Goal: Task Accomplishment & Management: Use online tool/utility

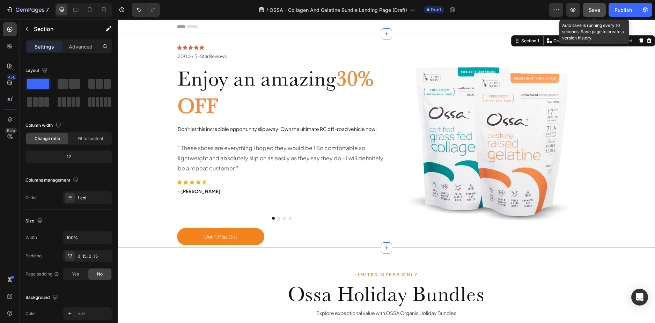
click at [590, 8] on span "Save" at bounding box center [595, 10] width 12 height 6
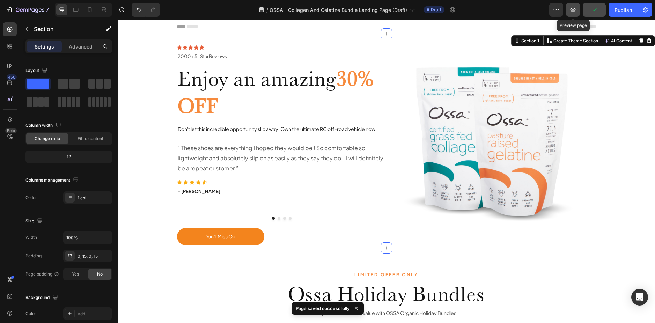
click at [579, 8] on button "button" at bounding box center [573, 10] width 14 height 14
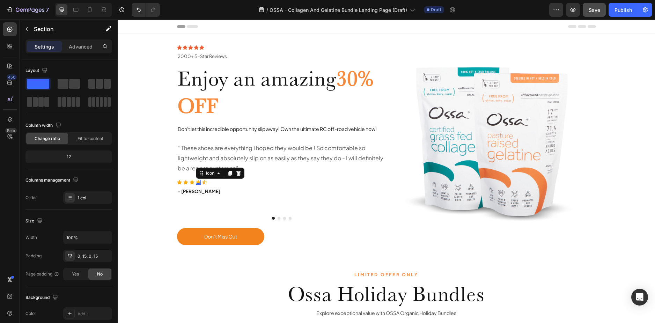
click at [197, 180] on icon at bounding box center [198, 182] width 5 height 5
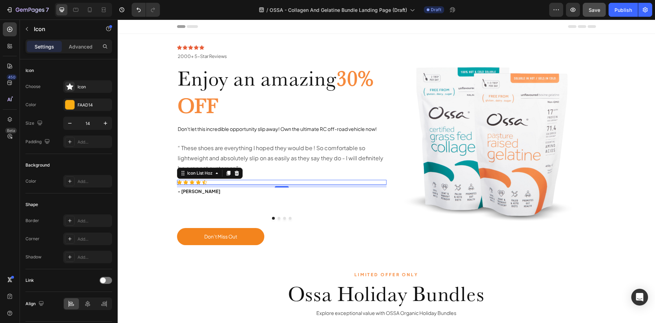
click at [206, 182] on div "Icon Icon Icon Icon Icon" at bounding box center [281, 182] width 209 height 5
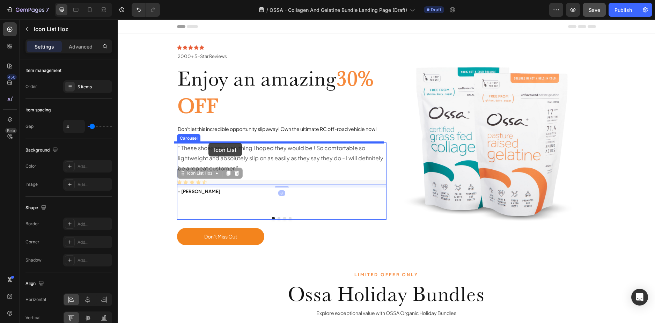
drag, startPoint x: 211, startPoint y: 182, endPoint x: 208, endPoint y: 143, distance: 38.8
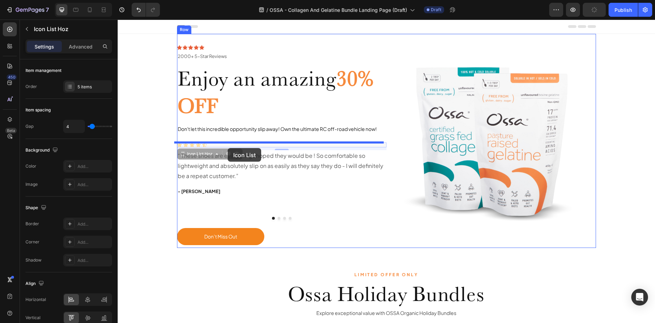
drag, startPoint x: 239, startPoint y: 143, endPoint x: 228, endPoint y: 148, distance: 12.1
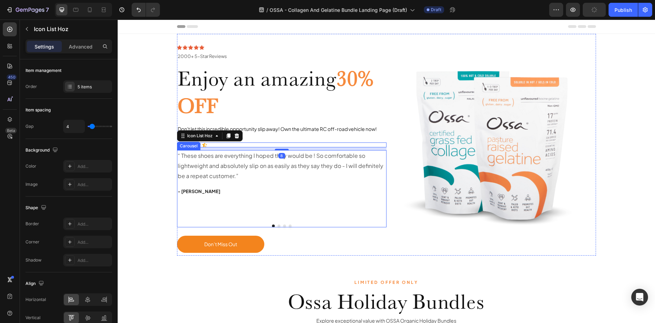
click at [278, 225] on button "Dot" at bounding box center [279, 225] width 3 height 3
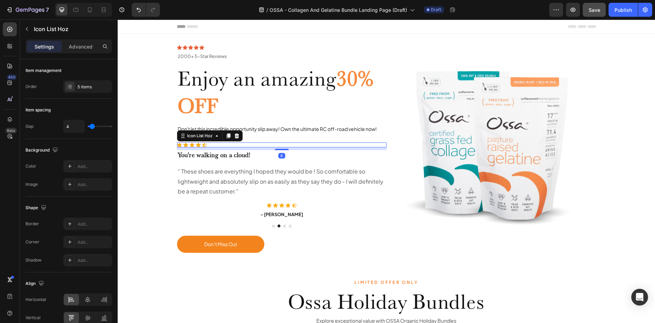
click at [256, 145] on div "Icon Icon Icon Icon Icon" at bounding box center [281, 144] width 209 height 5
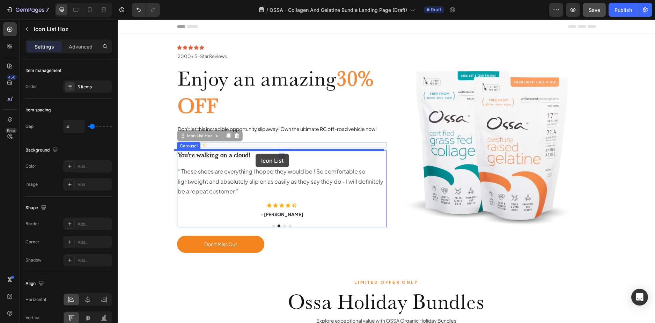
drag, startPoint x: 256, startPoint y: 145, endPoint x: 256, endPoint y: 154, distance: 8.4
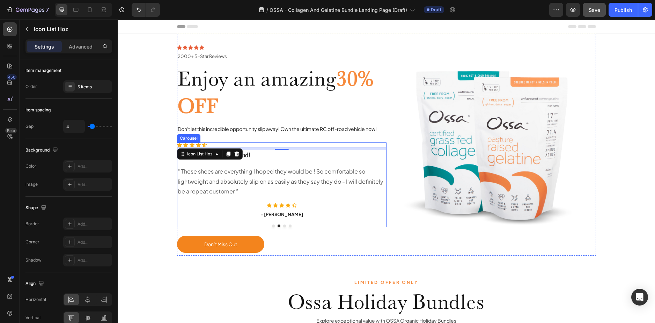
click at [272, 224] on div at bounding box center [281, 225] width 209 height 3
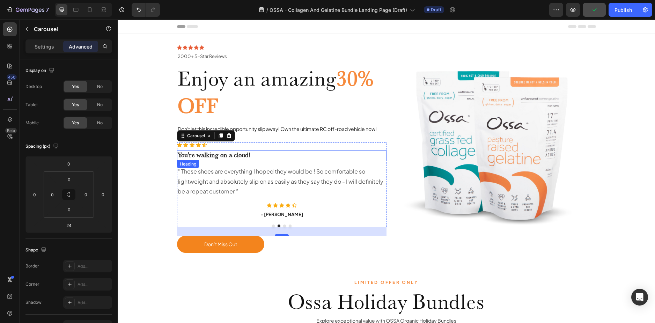
click at [225, 155] on p "You're walking on a cloud!" at bounding box center [282, 155] width 208 height 9
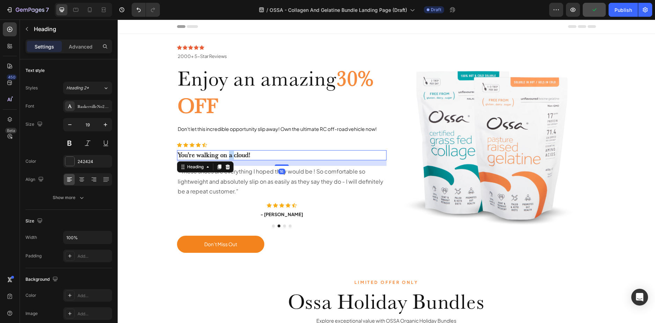
click at [225, 155] on p "You're walking on a cloud!" at bounding box center [282, 155] width 208 height 9
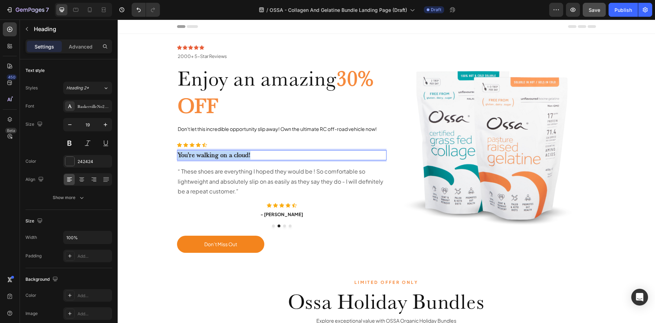
click at [225, 155] on p "You're walking on a cloud!" at bounding box center [282, 155] width 208 height 9
click at [273, 226] on div at bounding box center [281, 225] width 209 height 3
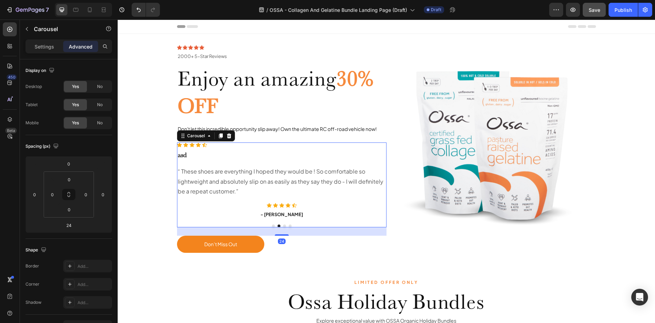
click at [272, 224] on button "Dot" at bounding box center [273, 225] width 3 height 3
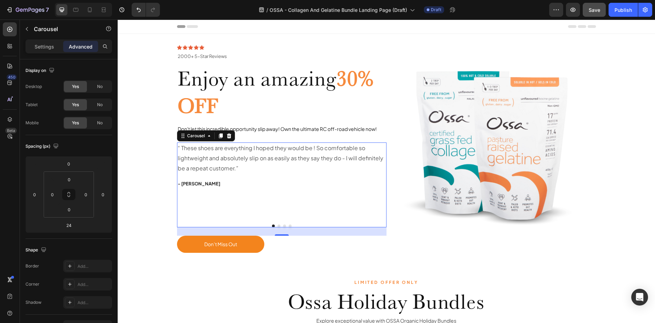
click at [278, 225] on button "Dot" at bounding box center [279, 225] width 3 height 3
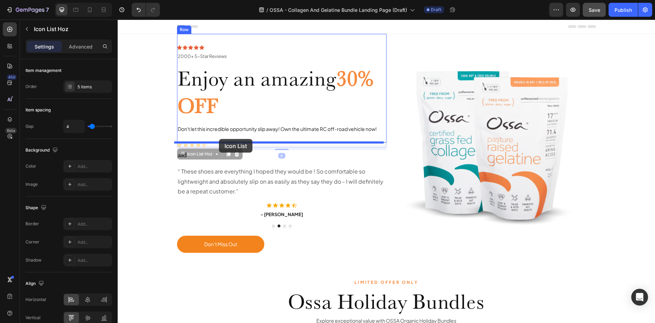
drag, startPoint x: 219, startPoint y: 147, endPoint x: 219, endPoint y: 139, distance: 8.1
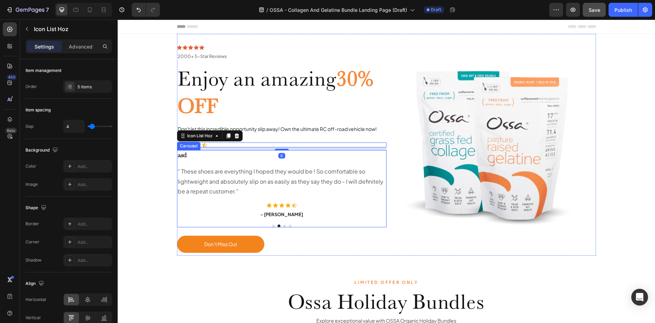
click at [271, 223] on div "“ These shoes are everything I hoped they would be ! So comfortable so lightwei…" at bounding box center [281, 188] width 209 height 77
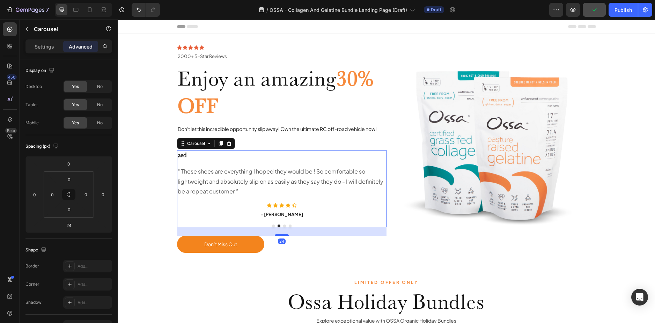
click at [272, 225] on button "Dot" at bounding box center [273, 225] width 3 height 3
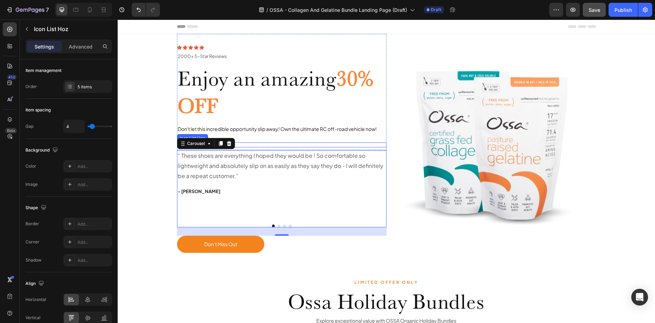
click at [242, 146] on div "Icon Icon Icon Icon Icon" at bounding box center [281, 144] width 209 height 5
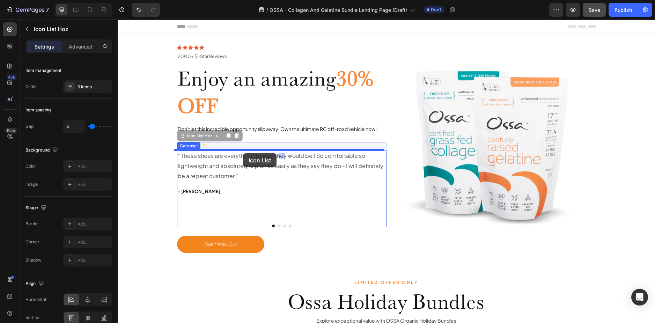
drag, startPoint x: 242, startPoint y: 145, endPoint x: 243, endPoint y: 153, distance: 8.1
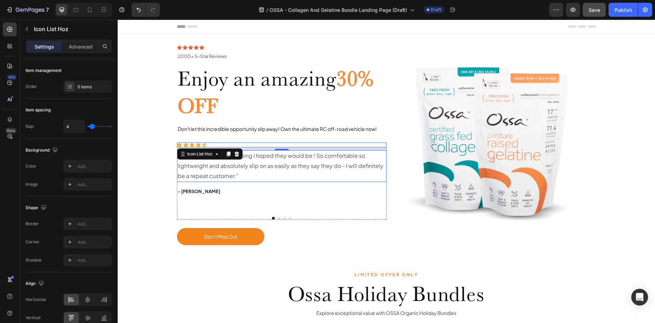
click at [326, 171] on p "“ These shoes are everything I hoped they would be ! So comfortable so lightwei…" at bounding box center [282, 166] width 208 height 30
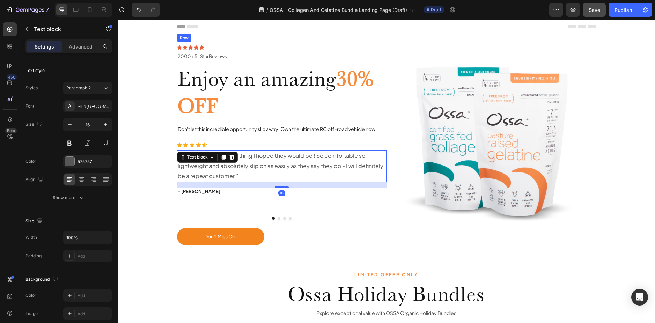
click at [359, 219] on div "Icon Icon Icon Icon Icon Icon List Hoz “ These shoes are everything I hoped the…" at bounding box center [281, 185] width 209 height 86
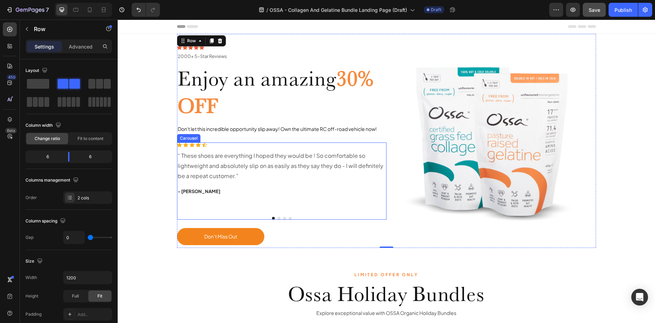
click at [233, 204] on div "Icon Icon Icon Icon Icon Icon List Hoz “ These shoes are everything I hoped the…" at bounding box center [281, 176] width 209 height 69
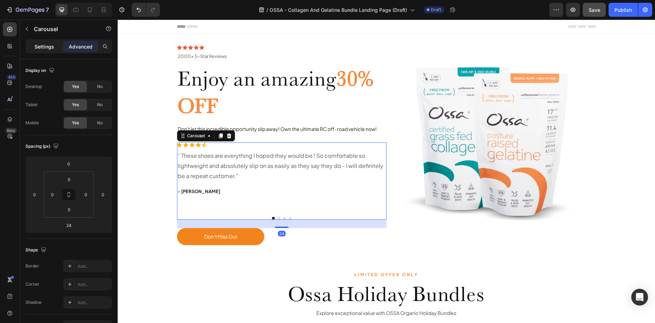
click at [34, 44] on div "Settings" at bounding box center [44, 46] width 35 height 11
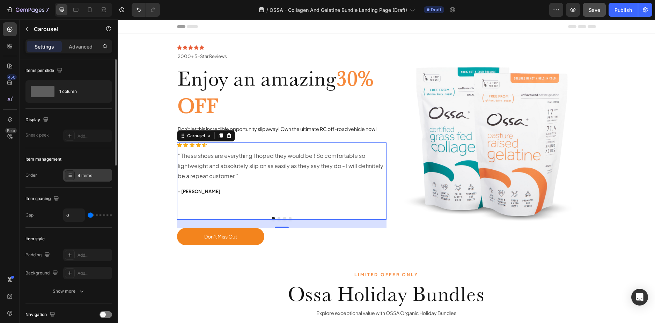
click at [80, 172] on div "4 items" at bounding box center [87, 175] width 49 height 13
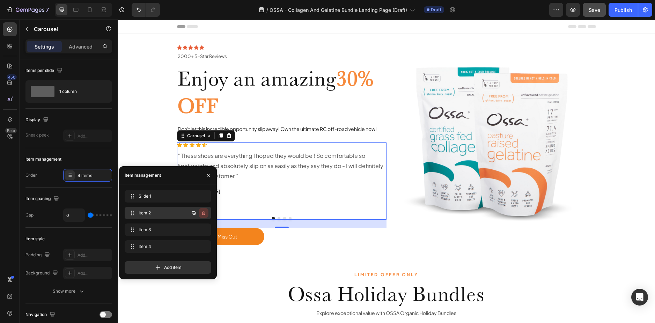
click at [201, 213] on icon "button" at bounding box center [204, 213] width 6 height 6
click at [203, 214] on div "Delete" at bounding box center [198, 213] width 13 height 6
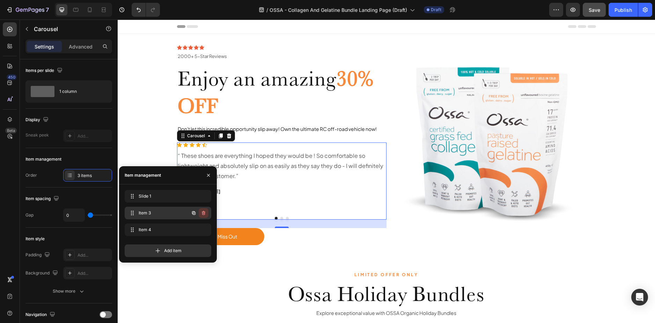
click at [203, 213] on icon "button" at bounding box center [204, 213] width 6 height 6
click at [203, 213] on div "Delete" at bounding box center [198, 213] width 13 height 6
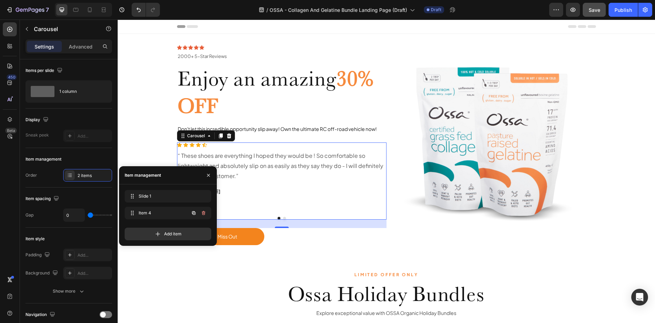
click at [203, 213] on icon "button" at bounding box center [204, 213] width 6 height 6
click at [203, 213] on div "Delete" at bounding box center [198, 213] width 13 height 6
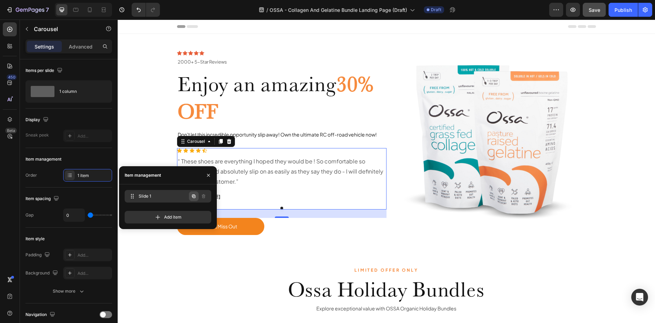
click at [195, 195] on icon "button" at bounding box center [194, 196] width 6 height 6
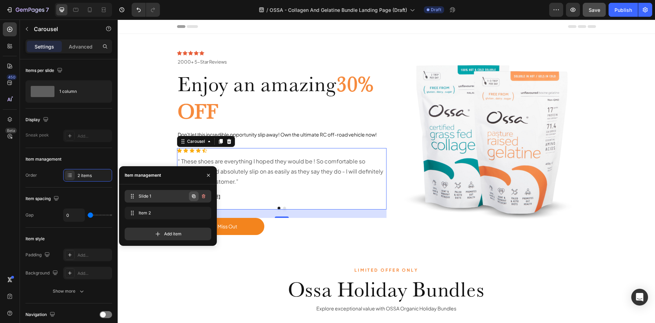
click at [195, 198] on icon "button" at bounding box center [194, 196] width 6 height 6
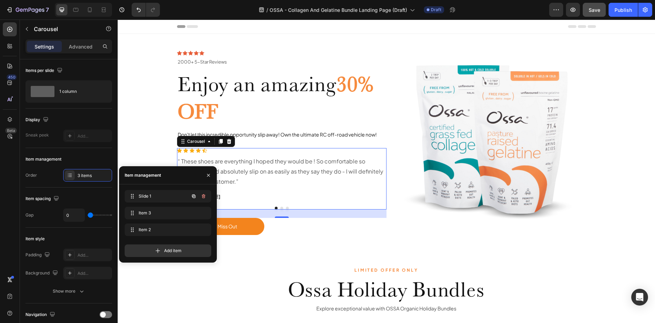
click at [195, 198] on icon "button" at bounding box center [194, 196] width 6 height 6
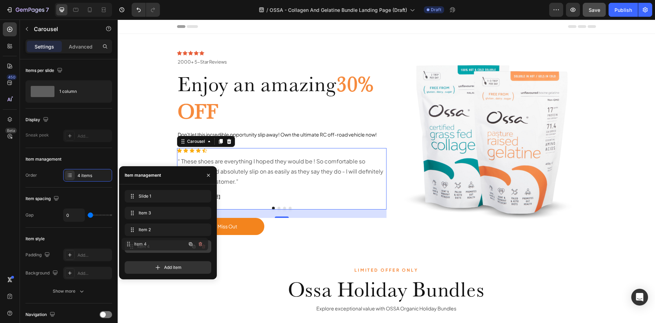
drag, startPoint x: 178, startPoint y: 212, endPoint x: 175, endPoint y: 243, distance: 31.2
drag, startPoint x: 164, startPoint y: 215, endPoint x: 101, endPoint y: 165, distance: 81.1
click at [327, 219] on div "Don’t Miss Out Button" at bounding box center [281, 226] width 209 height 17
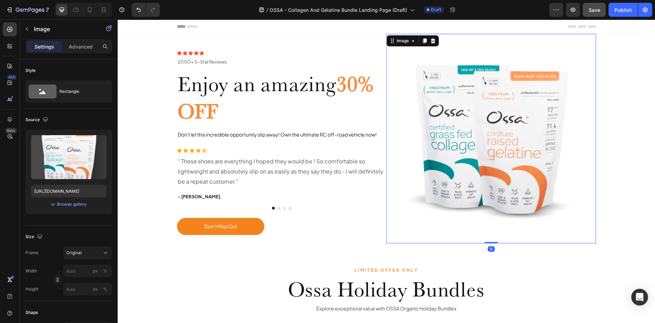
click at [405, 229] on img at bounding box center [490, 138] width 209 height 209
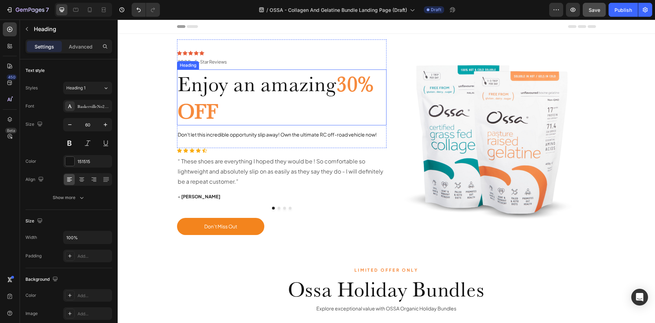
click at [295, 90] on span "Enjoy an amazing" at bounding box center [257, 83] width 159 height 25
click at [278, 208] on button "Dot" at bounding box center [279, 208] width 3 height 3
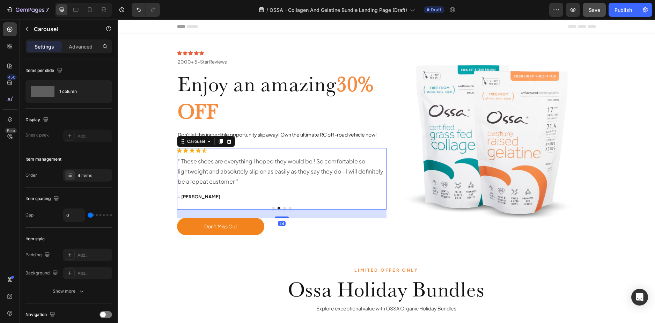
click at [283, 208] on button "Dot" at bounding box center [284, 208] width 3 height 3
click at [289, 208] on button "Dot" at bounding box center [290, 208] width 3 height 3
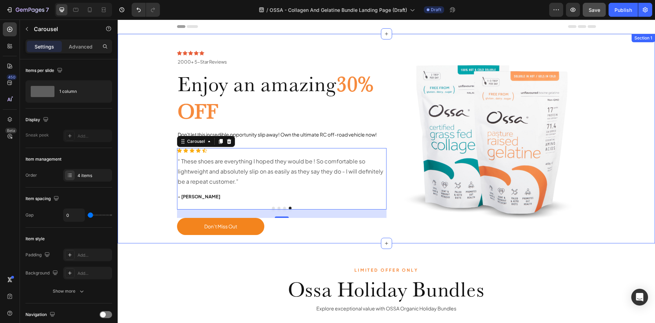
click at [614, 212] on div "Icon Icon Icon Icon Icon Icon List 2000+ 5-Star Reviews Text Block Row 2000+ 5-…" at bounding box center [386, 138] width 527 height 209
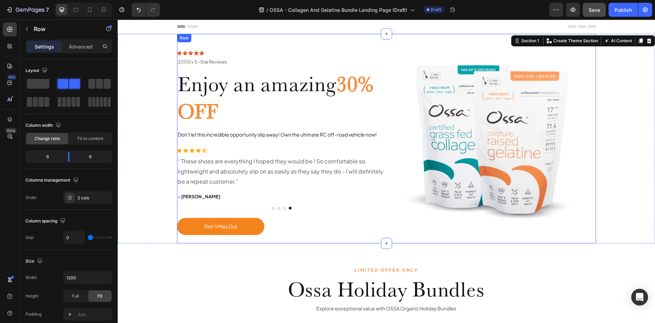
click at [181, 37] on div "Row" at bounding box center [184, 38] width 12 height 6
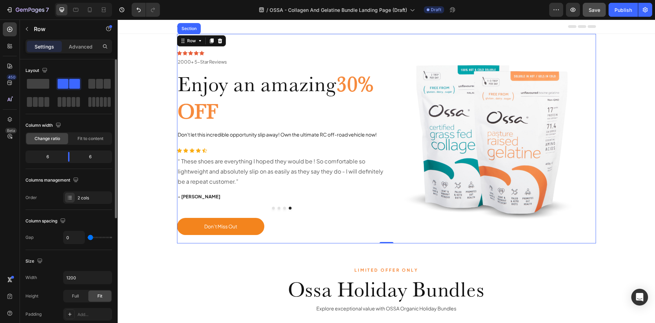
type input "13"
type input "25"
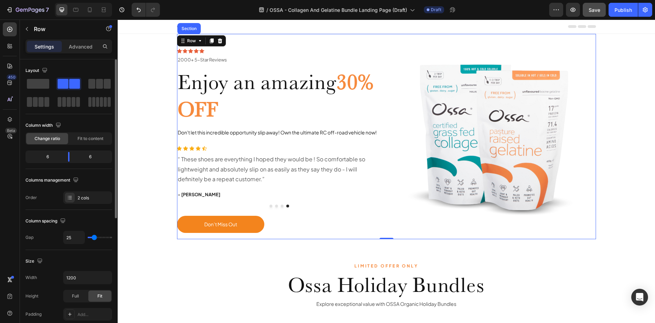
type input "27"
type input "29"
type input "32"
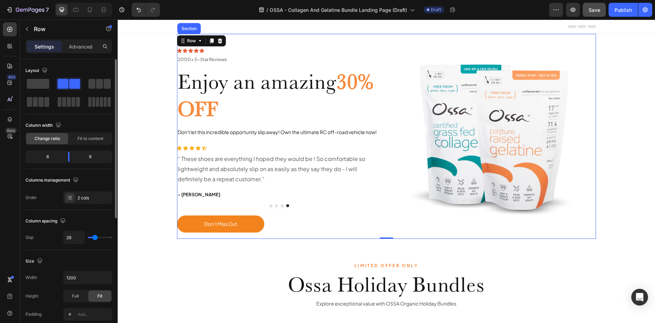
type input "32"
type input "34"
type input "36"
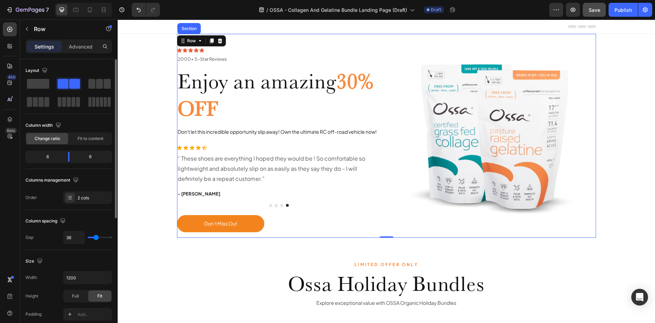
type input "38"
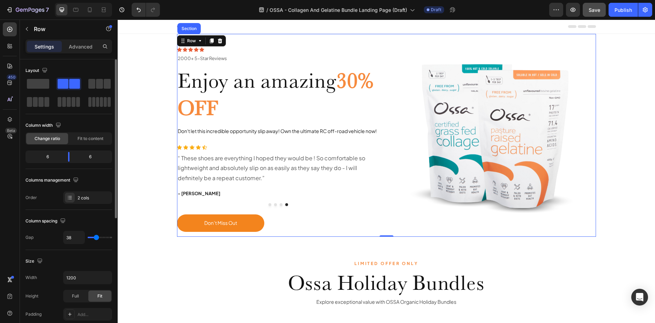
type input "29"
type input "27"
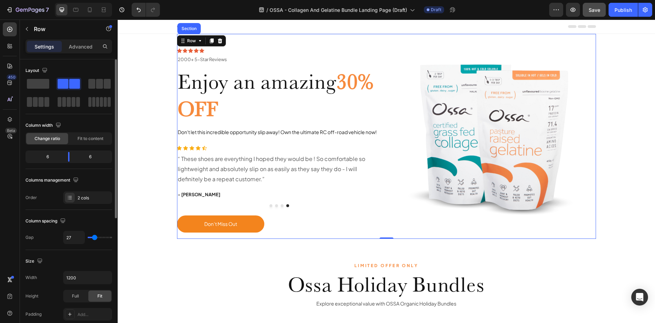
type input "25"
drag, startPoint x: 90, startPoint y: 237, endPoint x: 94, endPoint y: 238, distance: 4.2
type input "25"
click at [94, 238] on input "range" at bounding box center [100, 237] width 24 height 1
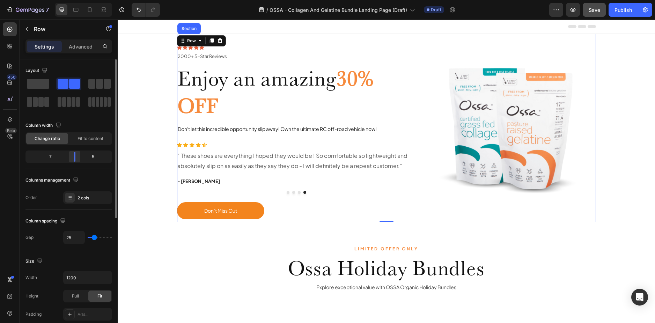
drag, startPoint x: 69, startPoint y: 161, endPoint x: 131, endPoint y: 99, distance: 86.9
click at [77, 161] on div at bounding box center [74, 157] width 13 height 10
click at [70, 279] on input "1200" at bounding box center [88, 277] width 48 height 13
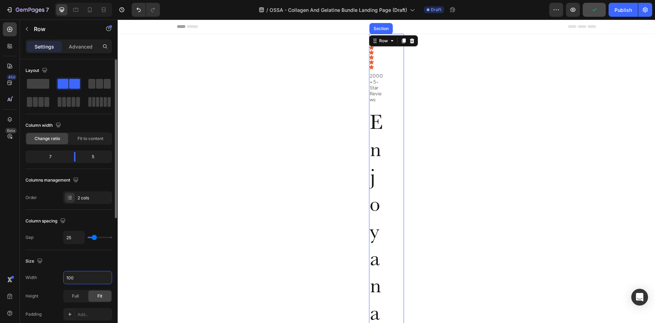
type input "1300"
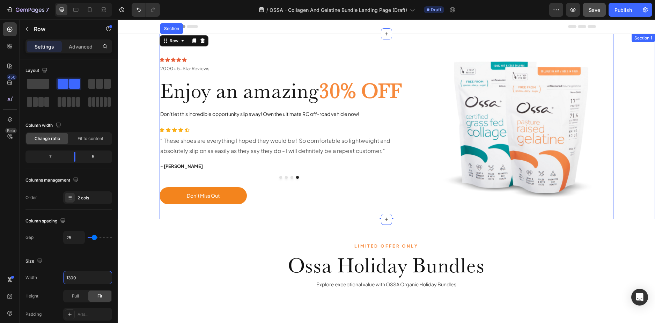
click at [138, 117] on div "Icon Icon Icon Icon Icon Icon List 2000+ 5-Star Reviews Text Block Row 2000+ 5-…" at bounding box center [386, 126] width 527 height 185
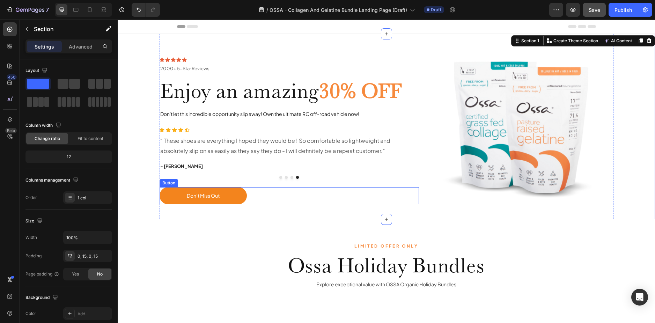
click at [254, 191] on div "Don’t Miss Out Button" at bounding box center [290, 195] width 260 height 17
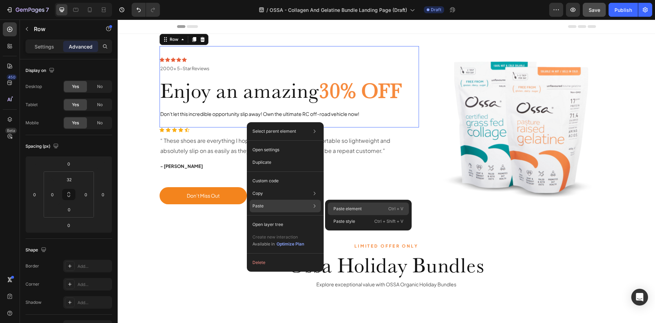
click at [346, 209] on p "Paste element" at bounding box center [347, 209] width 28 height 6
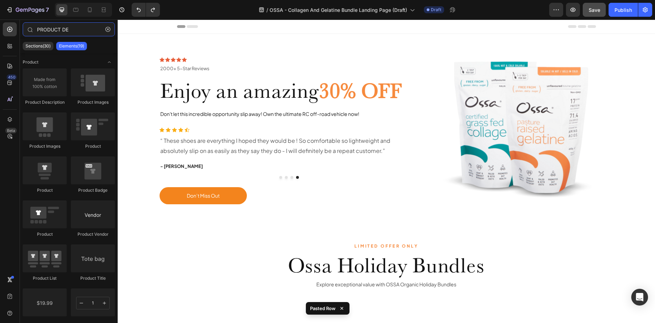
type input "PRODUCT DE"
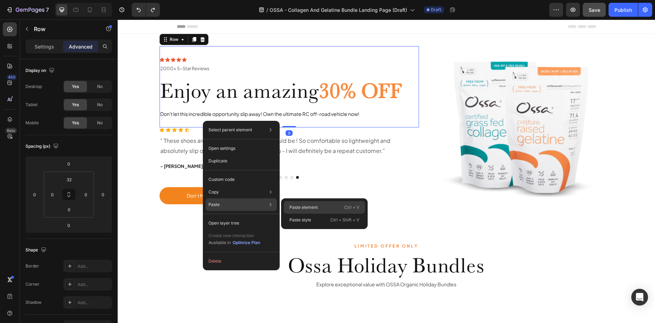
click at [313, 214] on div "Paste element Ctrl + V" at bounding box center [324, 220] width 81 height 13
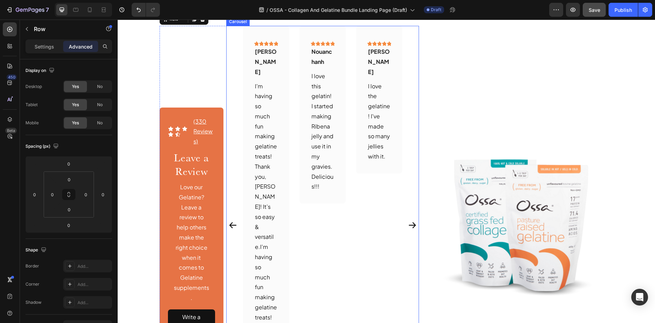
scroll to position [105, 0]
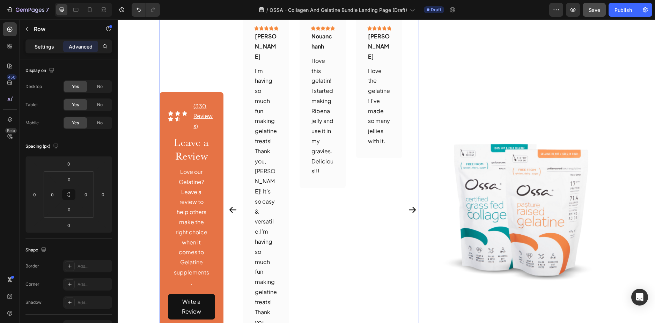
click at [40, 49] on p "Settings" at bounding box center [45, 46] width 20 height 7
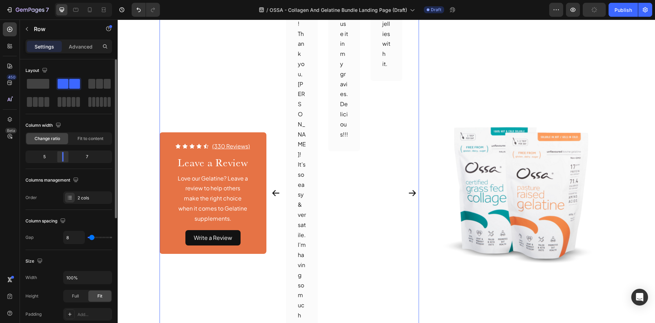
scroll to position [215, 0]
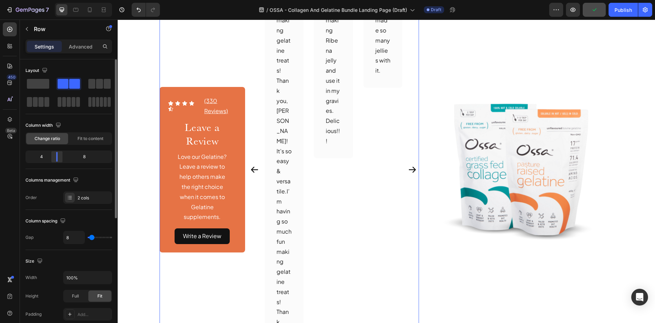
drag, startPoint x: 49, startPoint y: 156, endPoint x: 53, endPoint y: 152, distance: 6.4
click at [53, 152] on div at bounding box center [57, 157] width 13 height 10
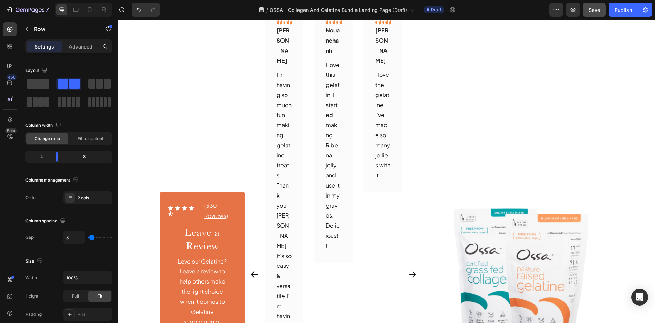
scroll to position [0, 0]
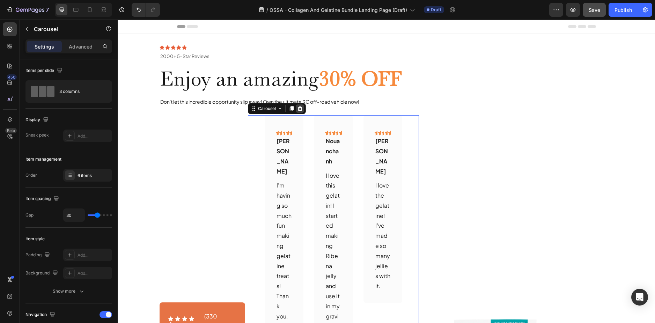
click at [297, 110] on icon at bounding box center [300, 109] width 6 height 6
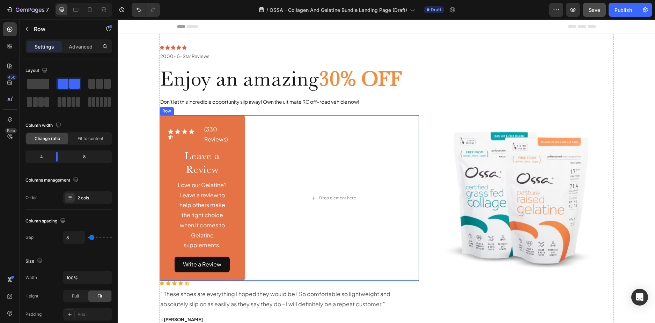
click at [243, 119] on div "Icon Icon Icon Icon Icon Icon List (330 Reviews) Text Block Row Leave a Review …" at bounding box center [290, 197] width 260 height 165
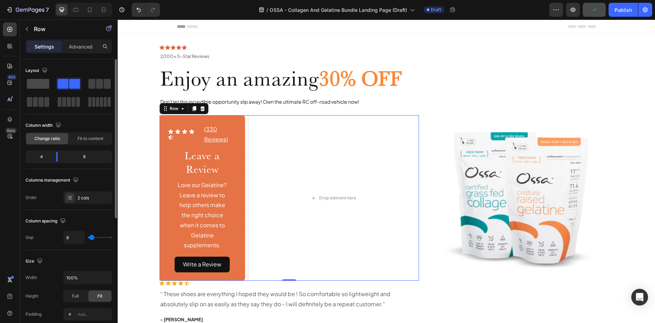
click at [41, 86] on span at bounding box center [38, 84] width 22 height 10
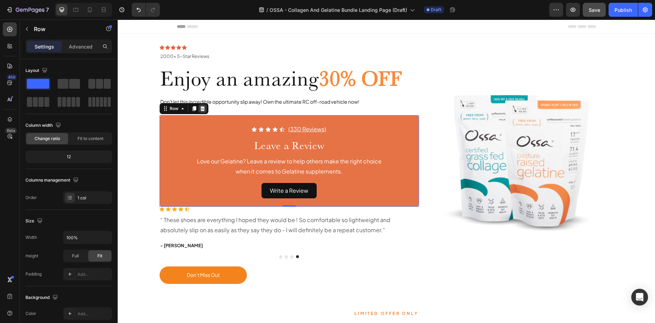
click at [200, 109] on icon at bounding box center [203, 109] width 6 height 6
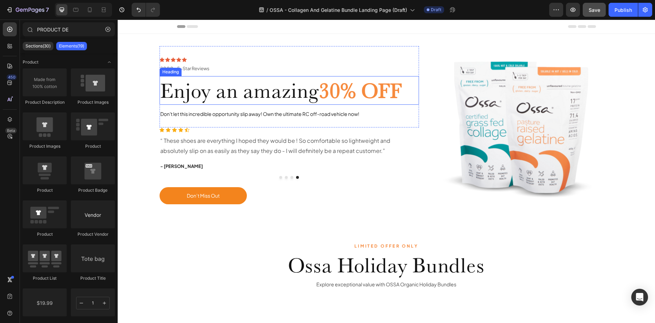
click at [324, 92] on strong "30% OFF" at bounding box center [360, 90] width 83 height 25
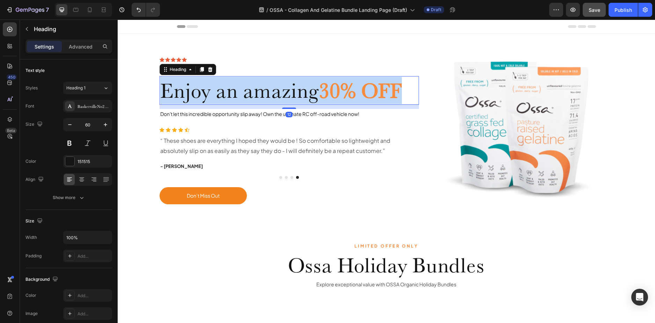
click at [324, 92] on strong "30% OFF" at bounding box center [360, 90] width 83 height 25
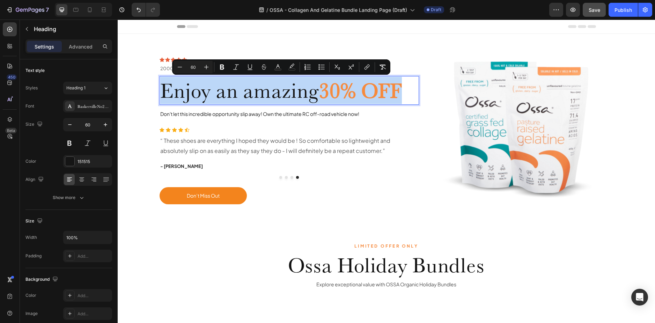
click at [316, 95] on span "Enjoy an amazing" at bounding box center [239, 90] width 159 height 25
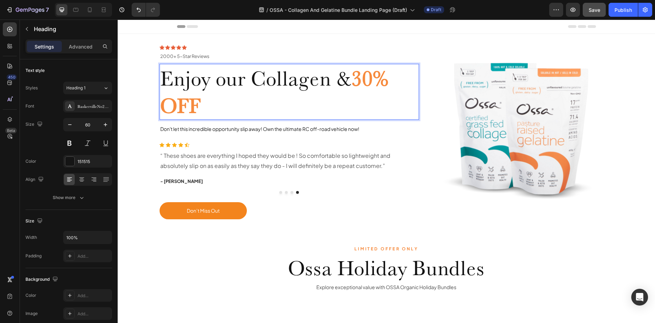
click at [360, 80] on strong "30% OFF" at bounding box center [274, 92] width 228 height 52
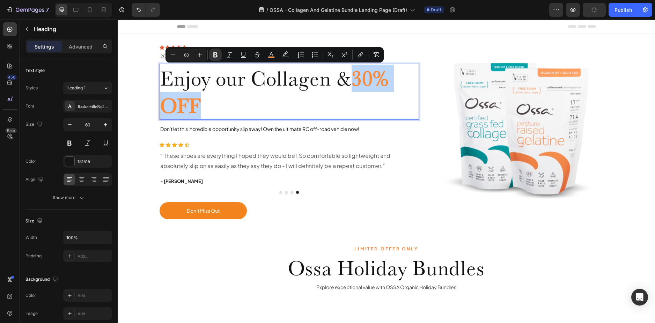
drag, startPoint x: 204, startPoint y: 107, endPoint x: 358, endPoint y: 77, distance: 157.6
click at [358, 77] on p "Enjoy our Collagen & 30% OFF" at bounding box center [289, 92] width 258 height 54
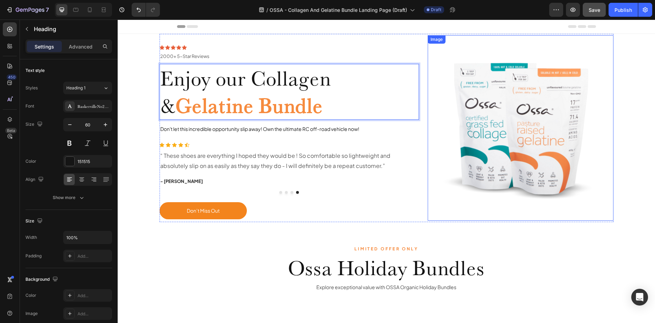
click at [439, 135] on img at bounding box center [520, 127] width 185 height 185
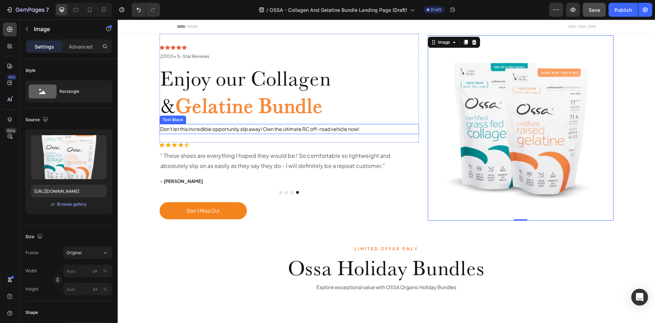
click at [285, 129] on p "Don't let this incredible opportunity slip away! Own the ultimate RC off-road v…" at bounding box center [289, 129] width 258 height 9
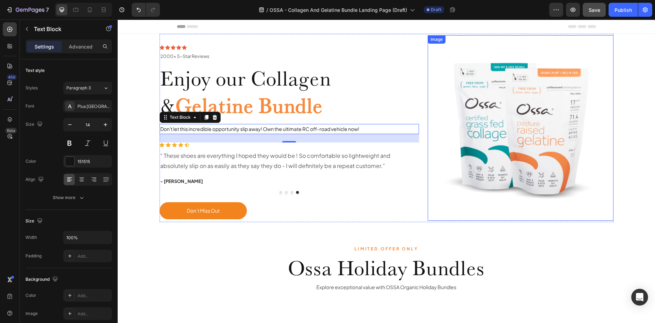
click at [492, 219] on img at bounding box center [520, 127] width 185 height 185
click at [262, 127] on p "Don't let this incredible opportunity slip away! Own the ultimate RC off-road v…" at bounding box center [289, 129] width 258 height 9
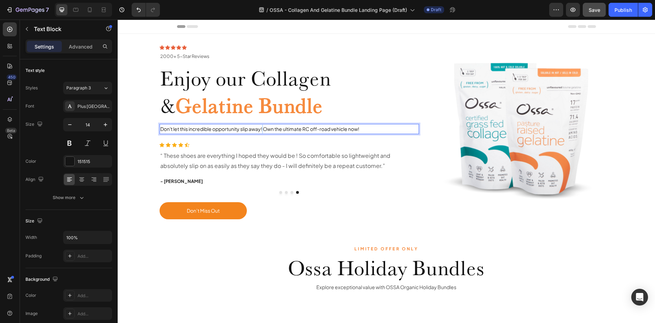
click at [262, 127] on p "Don't let this incredible opportunity slip away! Own the ultimate RC off-road v…" at bounding box center [289, 129] width 258 height 9
click at [229, 131] on p "We let our Customer Talk for us" at bounding box center [289, 129] width 258 height 9
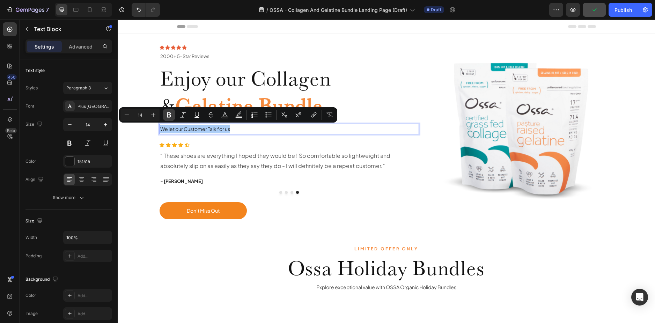
click at [167, 116] on icon "Editor contextual toolbar" at bounding box center [168, 114] width 7 height 7
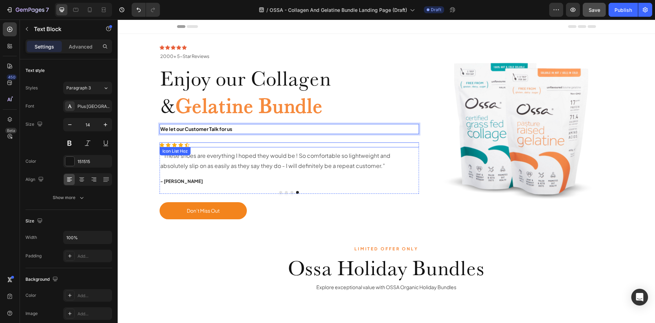
click at [291, 181] on p "- [PERSON_NAME]" at bounding box center [289, 181] width 258 height 7
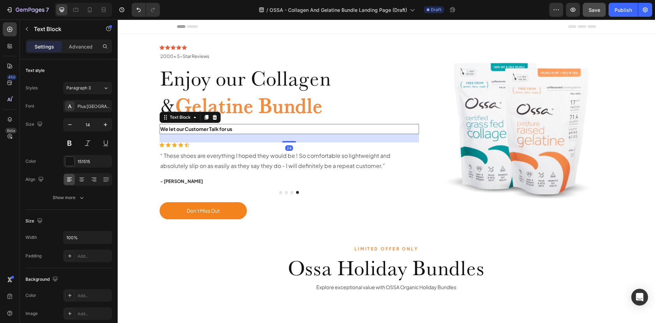
click at [237, 131] on p "We let our Customer Talk for us" at bounding box center [289, 129] width 258 height 9
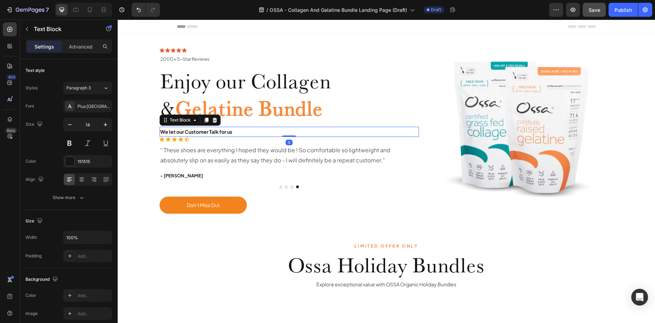
drag, startPoint x: 286, startPoint y: 142, endPoint x: 273, endPoint y: 116, distance: 28.4
click at [282, 131] on div "We let our Customer Talk for us Text Block 0" at bounding box center [290, 132] width 260 height 10
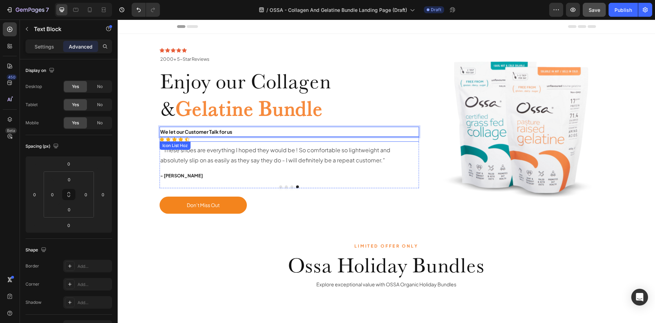
drag, startPoint x: 262, startPoint y: 130, endPoint x: 265, endPoint y: 139, distance: 9.6
click at [247, 154] on p "“ These shoes are everything I hoped they would be ! So comfortable so lightwei…" at bounding box center [289, 155] width 258 height 20
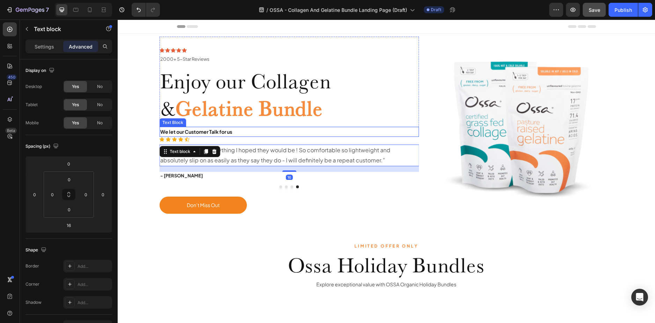
click at [245, 134] on p "We let our Customer Talk for us" at bounding box center [289, 131] width 258 height 9
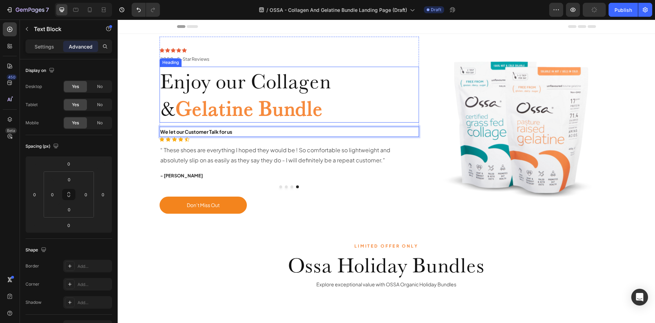
drag, startPoint x: 245, startPoint y: 134, endPoint x: 239, endPoint y: 119, distance: 16.3
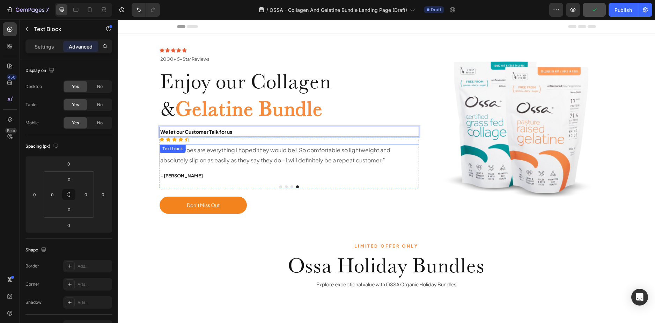
click at [306, 95] on p "⁠⁠⁠⁠⁠⁠⁠ Enjoy our Collagen & Gelatine Bundle" at bounding box center [289, 94] width 258 height 54
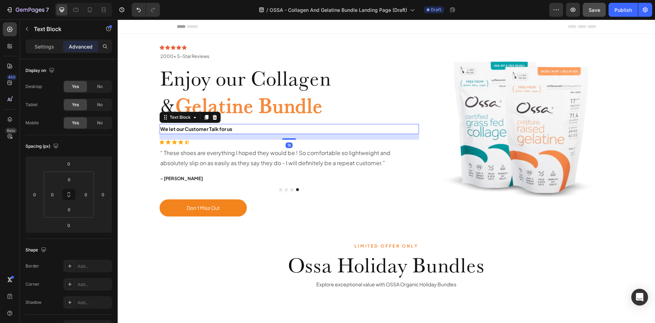
drag, startPoint x: 286, startPoint y: 136, endPoint x: 287, endPoint y: 141, distance: 5.8
click at [287, 141] on div "Icon Icon Icon Icon Icon Icon List 2000+ 5-Star Reviews Text Block Row 2000+ 5-…" at bounding box center [290, 126] width 260 height 185
type input "16"
click at [415, 182] on div "- [PERSON_NAME]" at bounding box center [290, 179] width 260 height 8
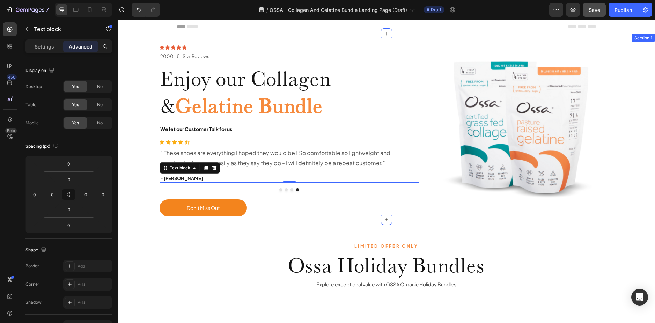
click at [132, 52] on div "Icon Icon Icon Icon Icon Icon List 2000+ 5-Star Reviews Text Block Row 2000+ 5-…" at bounding box center [386, 126] width 527 height 185
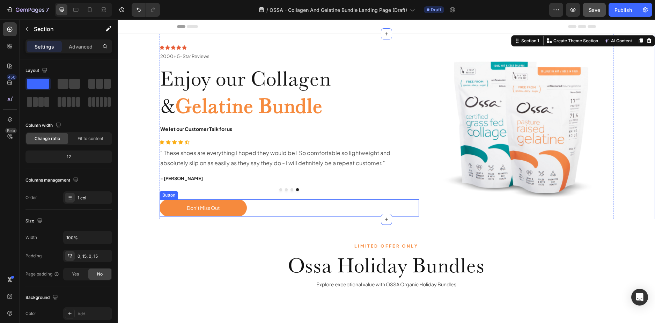
click at [218, 207] on button "Don’t Miss Out" at bounding box center [203, 207] width 87 height 17
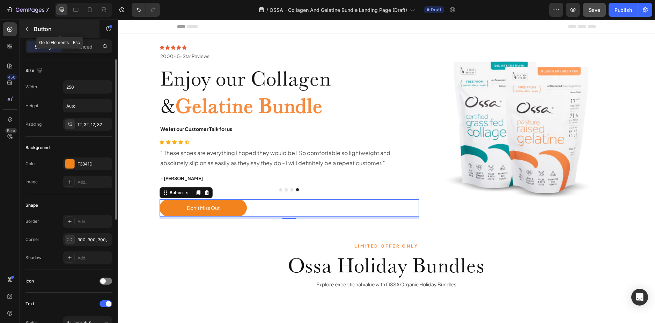
click at [30, 29] on button "button" at bounding box center [26, 28] width 11 height 11
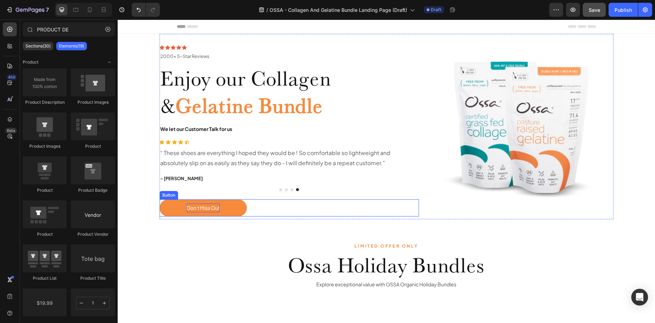
click at [202, 208] on div "Don’t Miss Out" at bounding box center [203, 208] width 33 height 9
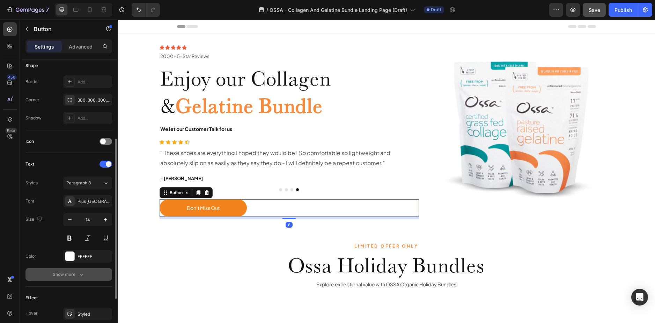
scroll to position [209, 0]
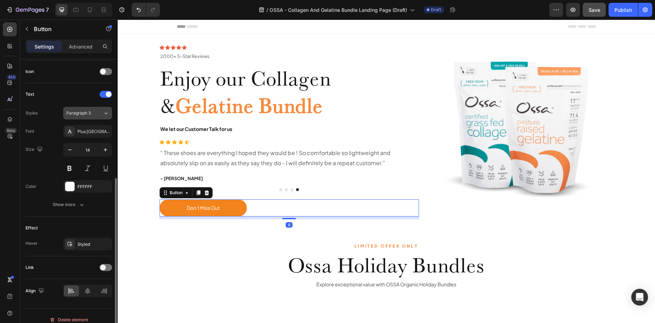
click at [90, 116] on button "Paragraph 3" at bounding box center [87, 113] width 49 height 13
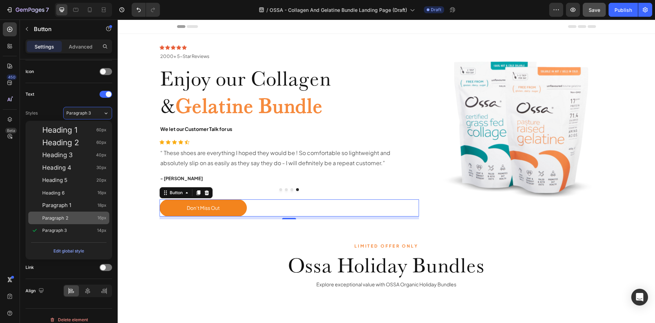
click at [79, 214] on div "Paragraph 2 16px" at bounding box center [74, 217] width 64 height 7
type input "16"
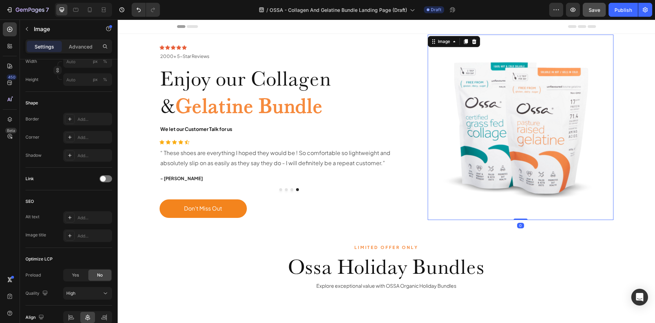
click at [472, 211] on img at bounding box center [520, 127] width 185 height 185
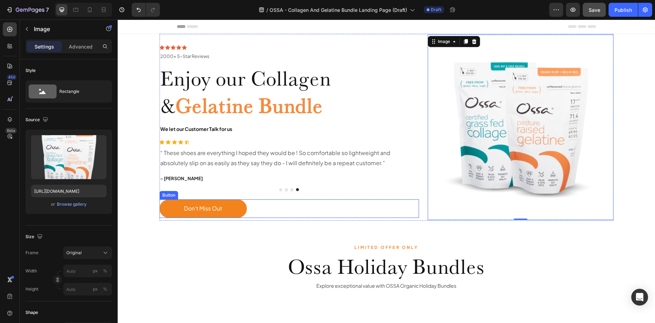
click at [252, 207] on div "Don’t Miss Out Button" at bounding box center [290, 208] width 260 height 19
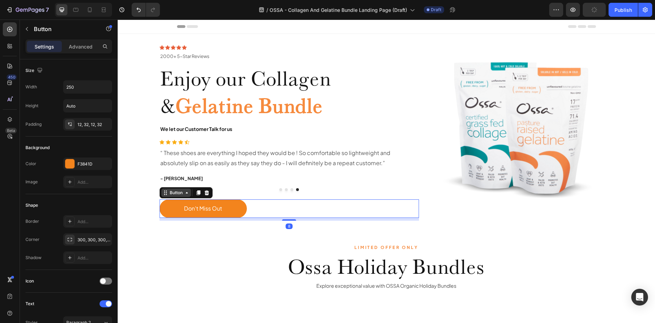
click at [168, 192] on div "Button" at bounding box center [176, 193] width 16 height 6
click at [258, 206] on div "Don’t Miss Out Button Row 2 cols Section 8" at bounding box center [290, 208] width 260 height 19
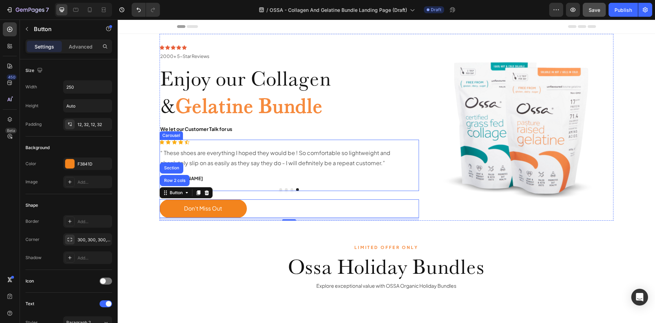
click at [231, 190] on div at bounding box center [290, 189] width 260 height 3
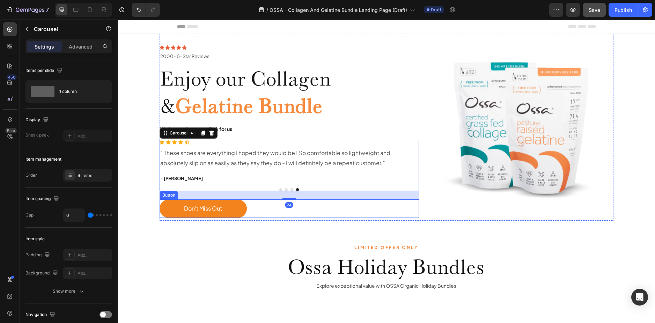
click at [261, 207] on div "Don’t Miss Out Button" at bounding box center [290, 208] width 260 height 19
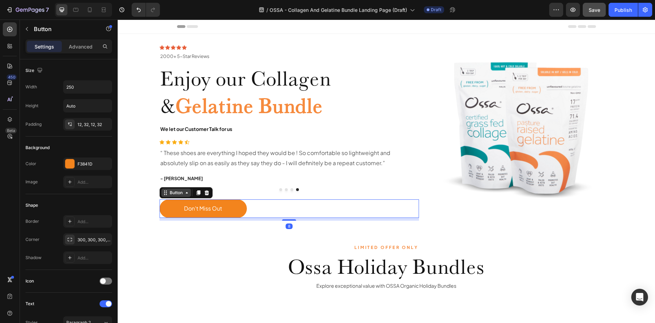
click at [178, 193] on div "Button" at bounding box center [176, 193] width 16 height 6
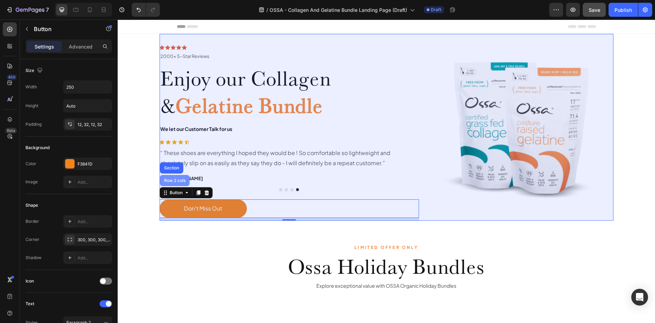
click at [169, 180] on div "Row 2 cols" at bounding box center [175, 180] width 24 height 4
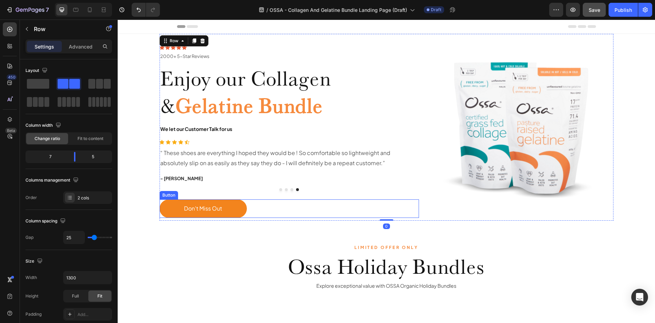
click at [251, 206] on div "Don’t Miss Out Button" at bounding box center [290, 208] width 260 height 19
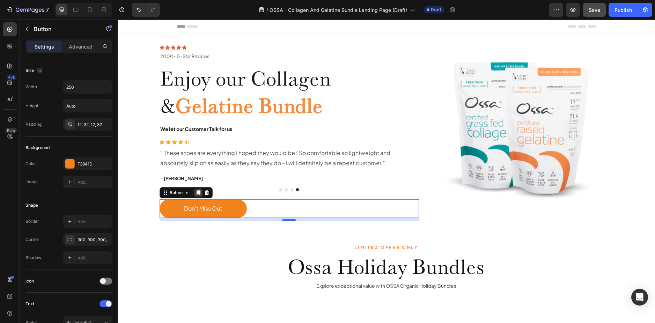
click at [195, 192] on icon at bounding box center [198, 193] width 6 height 6
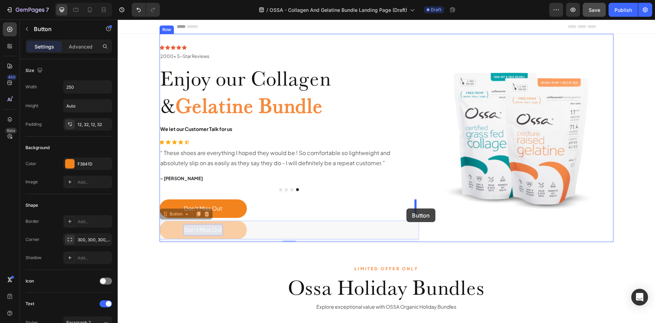
drag, startPoint x: 219, startPoint y: 233, endPoint x: 406, endPoint y: 208, distance: 189.1
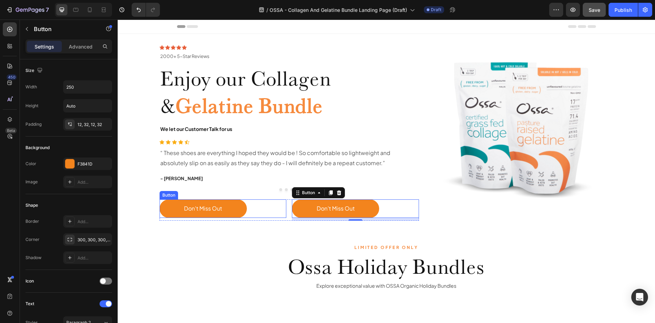
click at [272, 207] on div "Don’t Miss Out Button" at bounding box center [223, 208] width 127 height 19
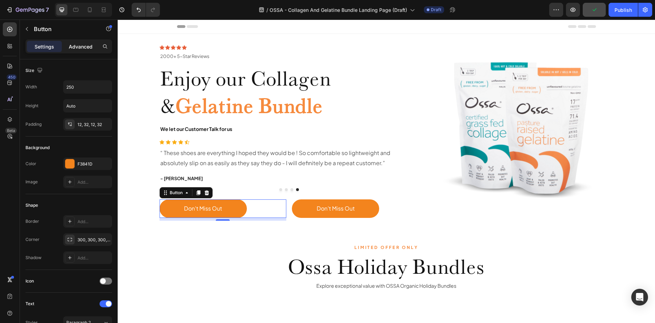
click at [78, 44] on p "Advanced" at bounding box center [81, 46] width 24 height 7
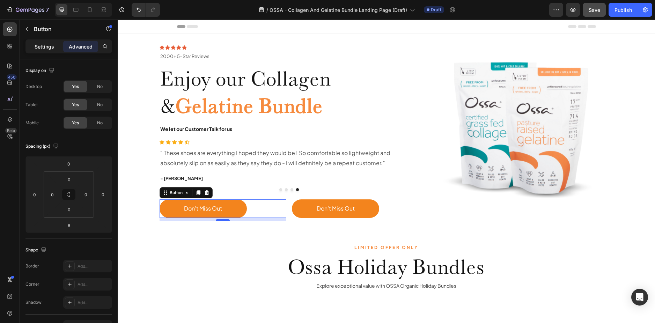
click at [53, 46] on p "Settings" at bounding box center [45, 46] width 20 height 7
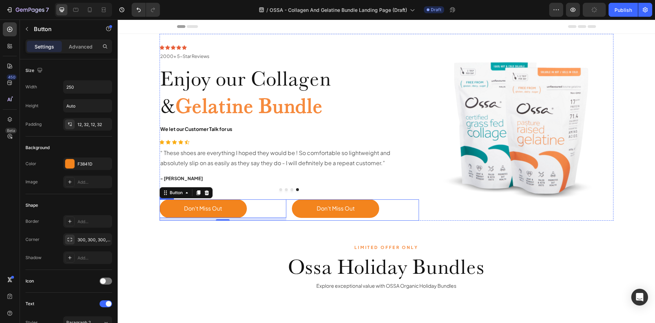
click at [288, 209] on div "Don’t Miss Out Button 8 Don’t Miss Out Button Row" at bounding box center [290, 209] width 260 height 21
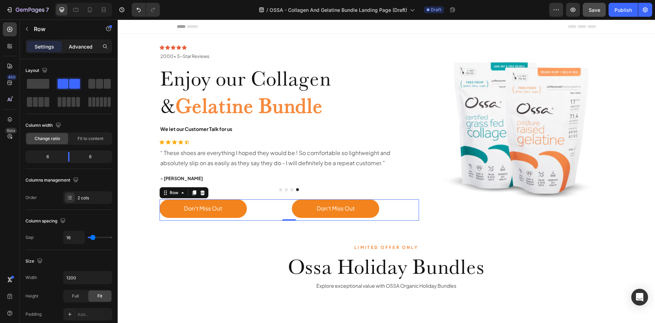
click at [84, 41] on div "Advanced" at bounding box center [80, 46] width 35 height 11
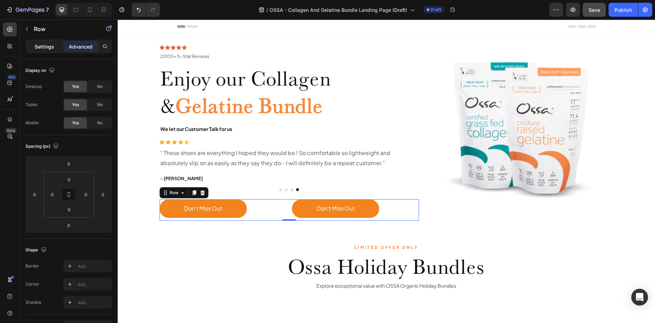
click at [43, 44] on p "Settings" at bounding box center [45, 46] width 20 height 7
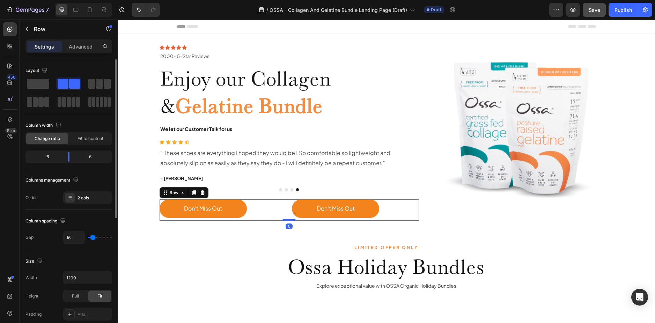
type input "17"
type input "15"
type input "0"
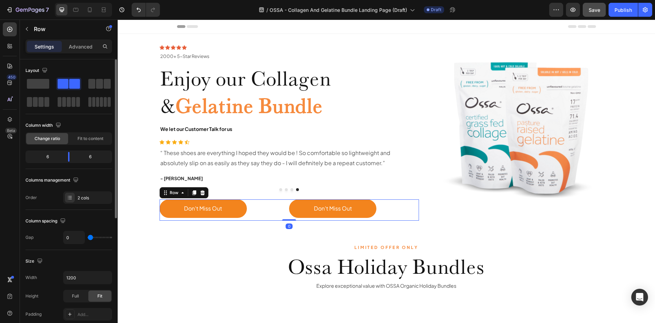
drag, startPoint x: 93, startPoint y: 237, endPoint x: 52, endPoint y: 232, distance: 40.7
type input "0"
click at [88, 237] on input "range" at bounding box center [100, 237] width 24 height 1
click at [76, 277] on input "1200" at bounding box center [88, 277] width 48 height 13
type input "1200"
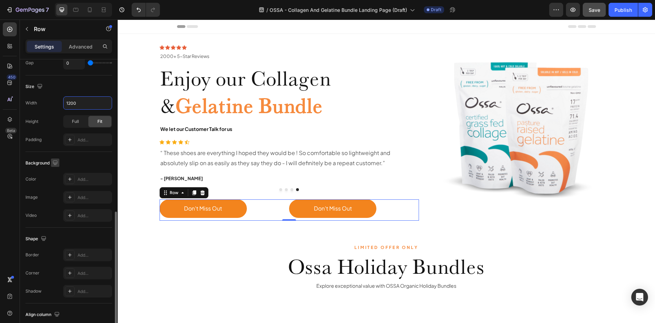
scroll to position [222, 0]
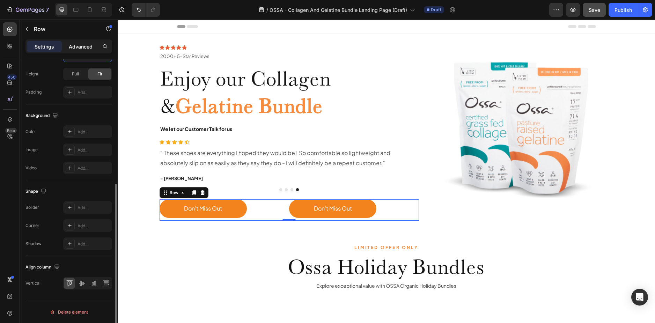
click at [83, 49] on p "Advanced" at bounding box center [81, 46] width 24 height 7
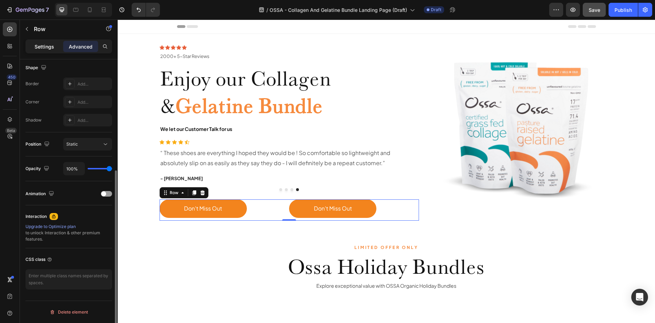
click at [51, 44] on p "Settings" at bounding box center [45, 46] width 20 height 7
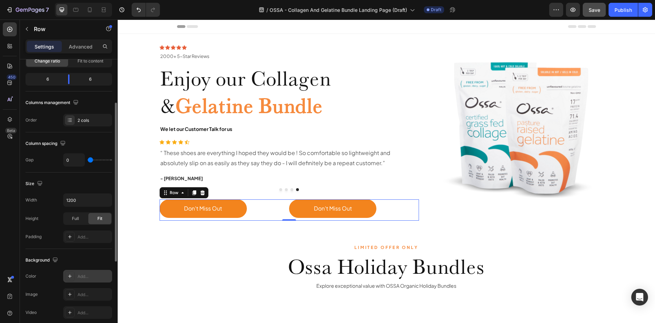
scroll to position [0, 0]
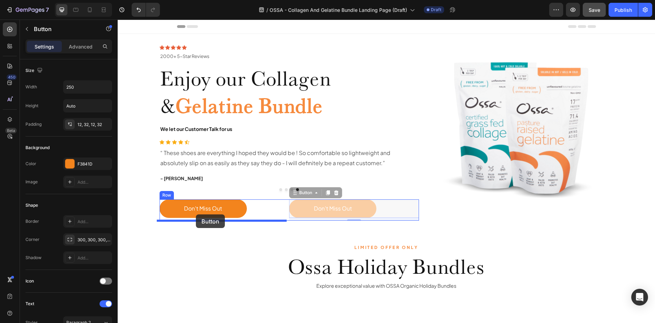
drag, startPoint x: 385, startPoint y: 207, endPoint x: 196, endPoint y: 214, distance: 189.3
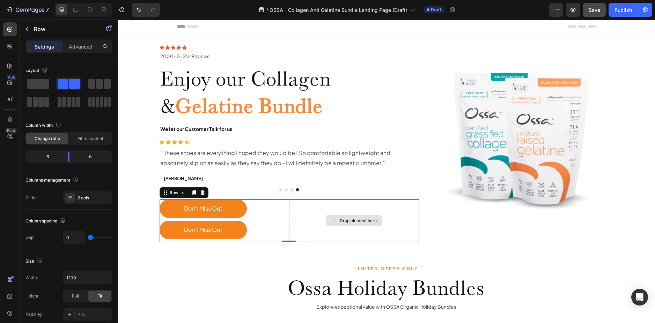
click at [310, 216] on div "Drop element here" at bounding box center [354, 220] width 130 height 43
click at [38, 83] on span at bounding box center [38, 84] width 22 height 10
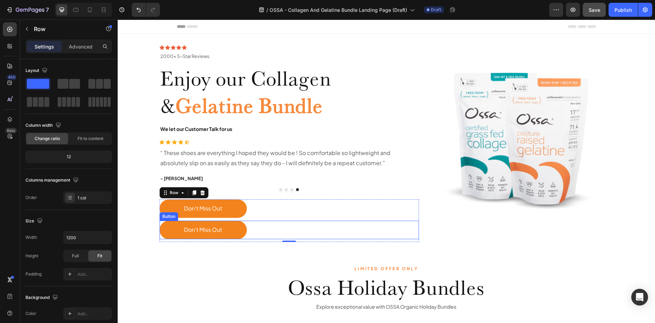
click at [275, 223] on div "Don’t Miss Out Button" at bounding box center [290, 230] width 260 height 19
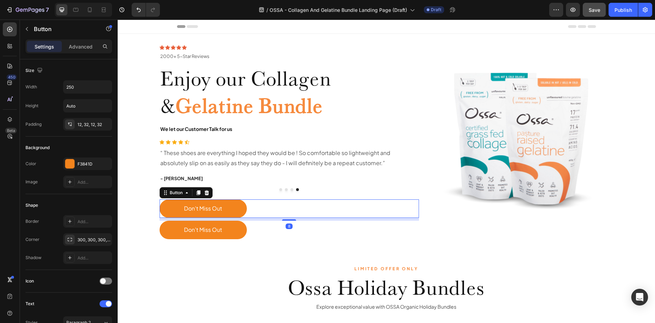
click at [272, 214] on div "Don’t Miss Out Button 8" at bounding box center [290, 208] width 260 height 19
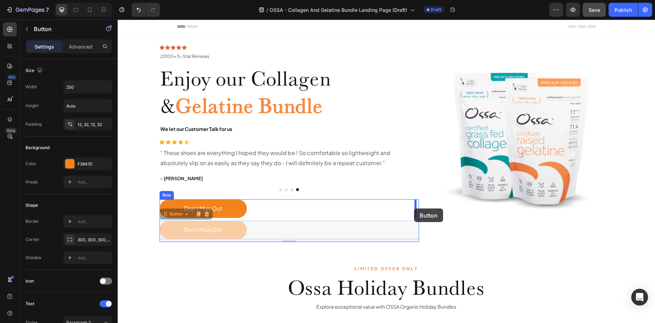
drag, startPoint x: 248, startPoint y: 232, endPoint x: 414, endPoint y: 208, distance: 167.8
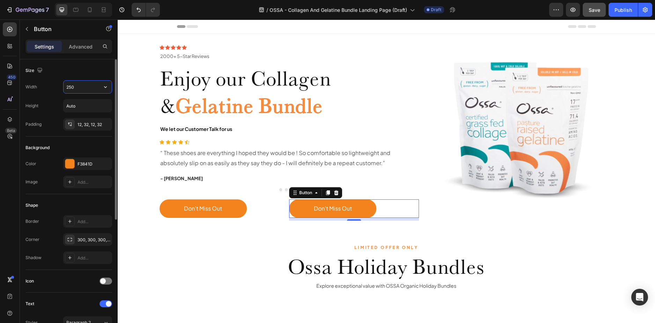
click at [81, 88] on input "250" at bounding box center [88, 87] width 48 height 13
type input "250"
click at [301, 190] on div "Button" at bounding box center [306, 193] width 16 height 6
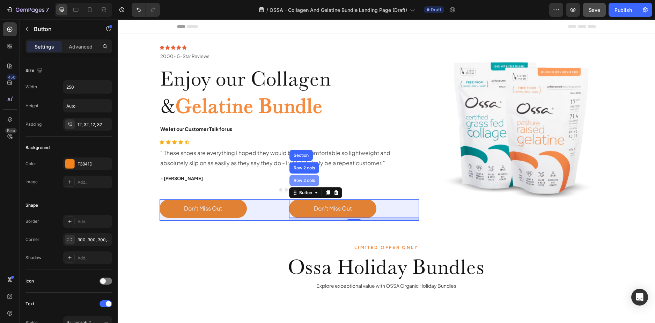
click at [301, 183] on div "Row 2 cols" at bounding box center [304, 180] width 24 height 4
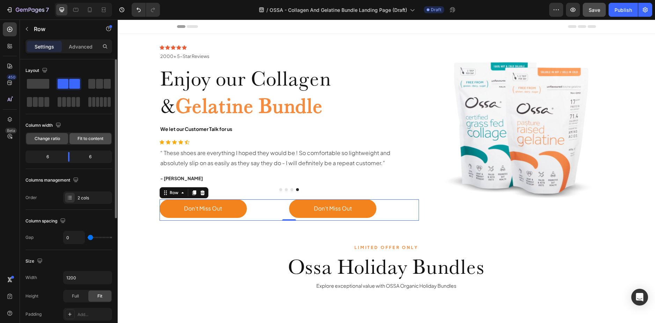
click at [101, 141] on span "Fit to content" at bounding box center [90, 138] width 26 height 6
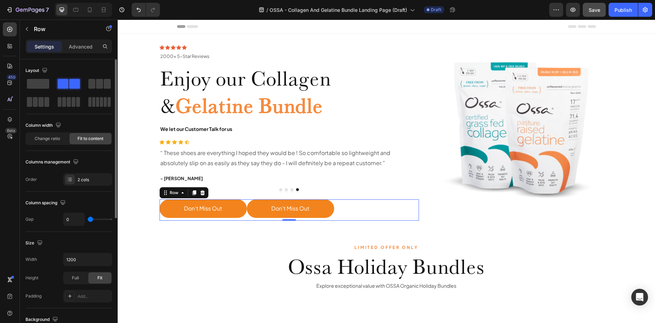
type input "9"
type input "15"
type input "25"
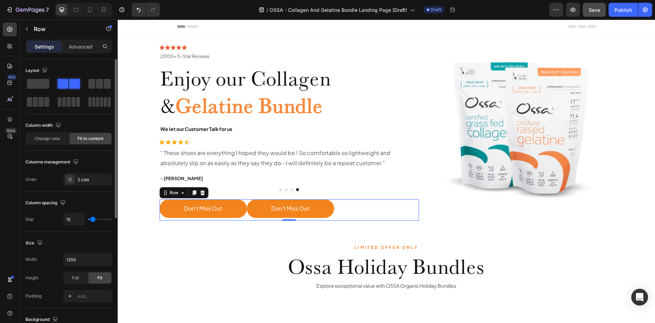
type input "25"
type input "36"
type input "40"
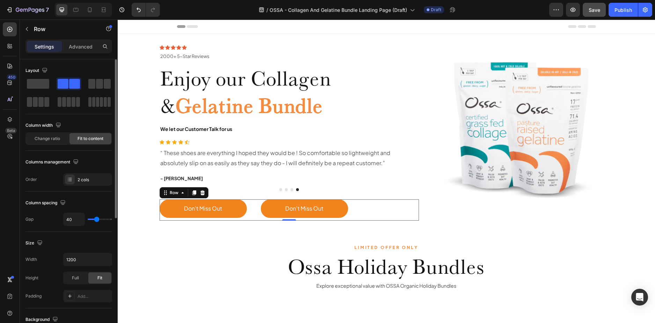
type input "44"
type input "46"
type input "44"
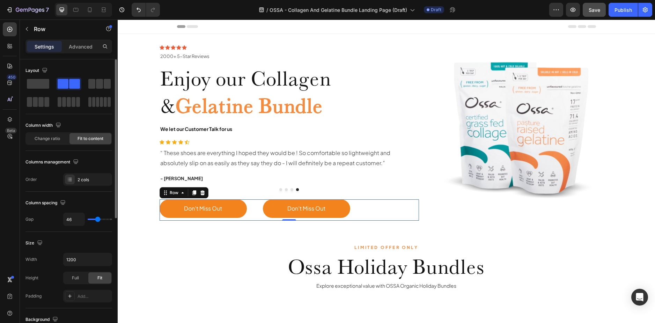
type input "44"
type input "42"
type input "40"
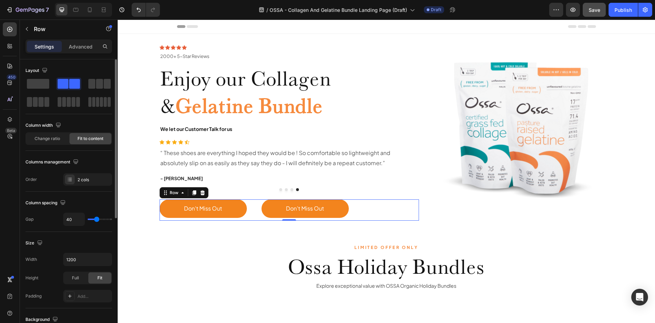
type input "38"
drag, startPoint x: 91, startPoint y: 219, endPoint x: 96, endPoint y: 219, distance: 5.2
type input "38"
click at [96, 219] on input "range" at bounding box center [100, 219] width 24 height 1
click at [377, 211] on div "Don’t Miss Out Button Don’t Miss Out Button Row 0" at bounding box center [290, 209] width 260 height 21
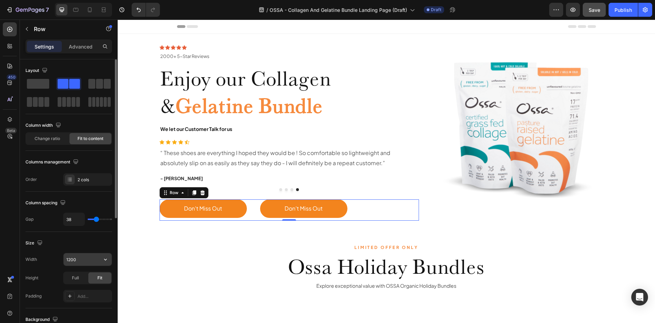
click at [77, 262] on input "1200" at bounding box center [88, 259] width 48 height 13
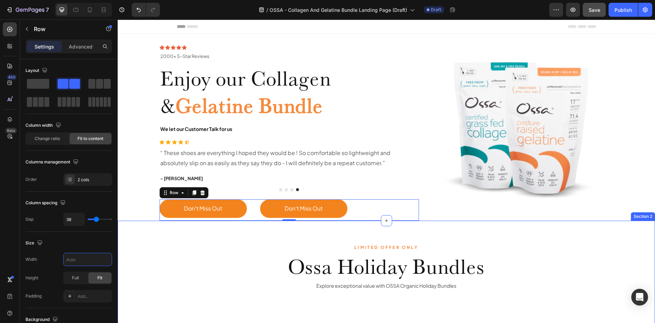
click at [177, 253] on h2 "Ossa Holiday Bundles" at bounding box center [386, 266] width 419 height 29
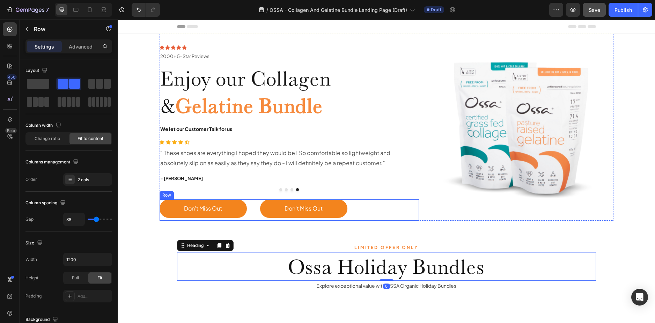
click at [373, 212] on div "Don’t Miss Out Button Don’t Miss Out Button Row" at bounding box center [290, 209] width 260 height 21
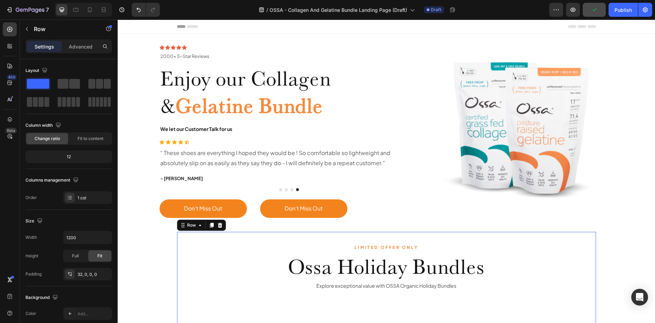
click at [233, 209] on button "Don’t Miss Out" at bounding box center [203, 208] width 87 height 19
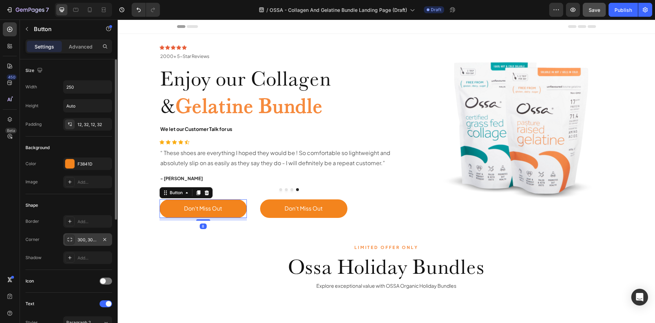
click at [73, 241] on div at bounding box center [70, 240] width 10 height 10
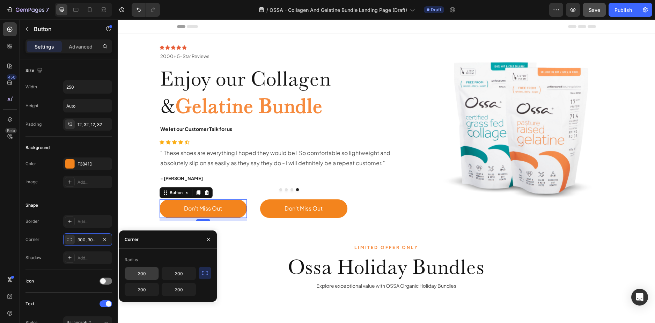
click at [150, 270] on input "300" at bounding box center [142, 273] width 34 height 13
type input "0"
click at [179, 273] on input "300" at bounding box center [179, 273] width 34 height 13
type input "0"
click at [182, 286] on input "300" at bounding box center [179, 289] width 34 height 13
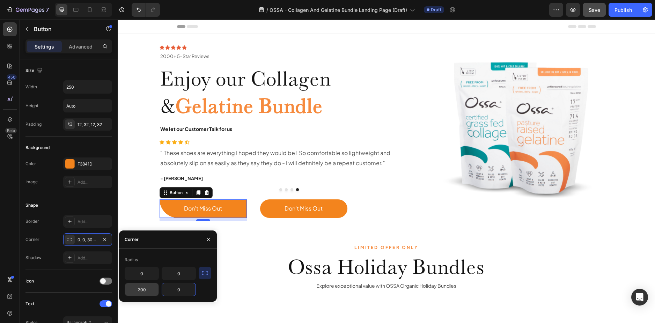
type input "0"
click at [139, 291] on input "300" at bounding box center [142, 289] width 34 height 13
type input "0"
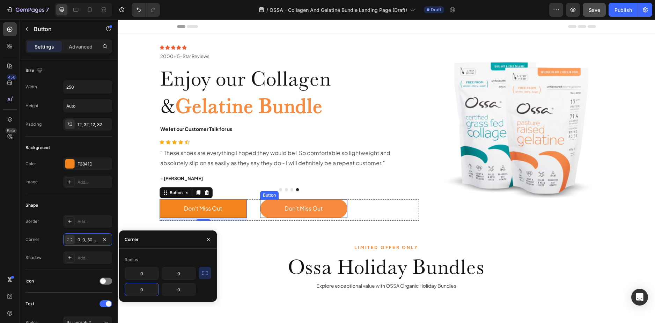
click at [265, 211] on button "Don’t Miss Out" at bounding box center [303, 208] width 87 height 19
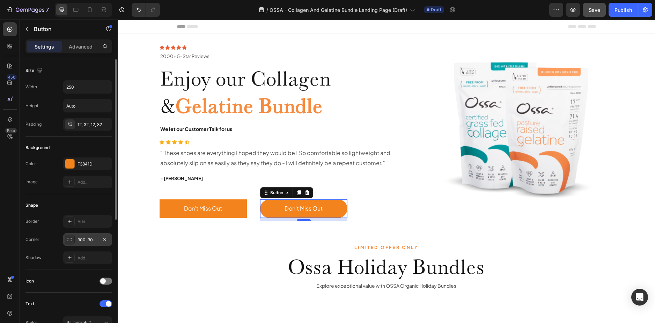
click at [88, 239] on div "300, 300, 300, 300" at bounding box center [87, 240] width 20 height 6
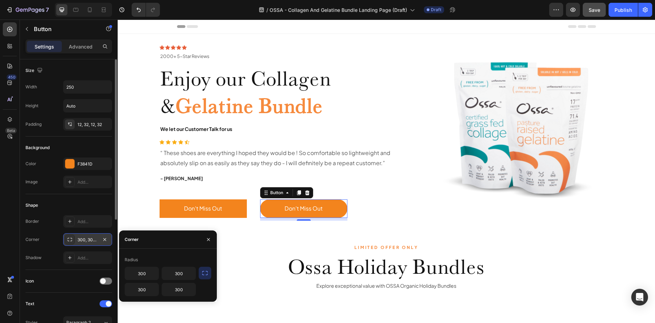
click at [71, 237] on icon at bounding box center [70, 240] width 6 height 6
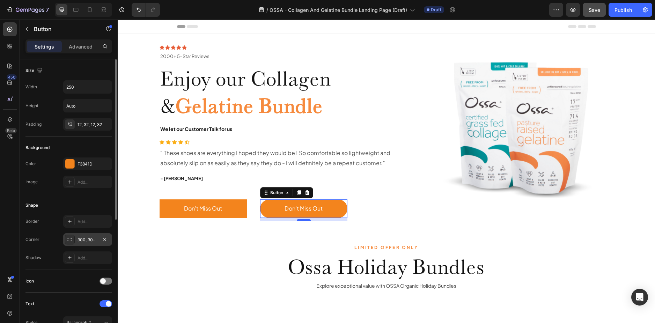
click at [112, 242] on div "300, 300, 300, 300" at bounding box center [87, 239] width 49 height 13
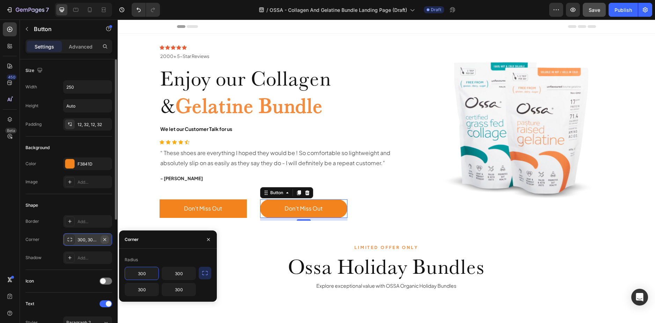
click at [105, 239] on icon "button" at bounding box center [105, 240] width 6 height 6
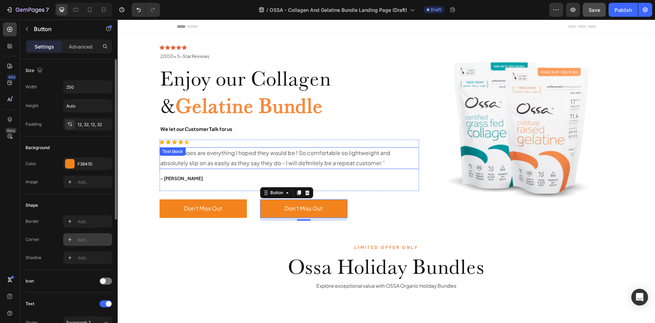
click at [421, 171] on div "Icon Icon Icon Icon Icon Icon List 2000+ 5-Star Reviews Text Block Row 2000+ 5-…" at bounding box center [387, 127] width 454 height 187
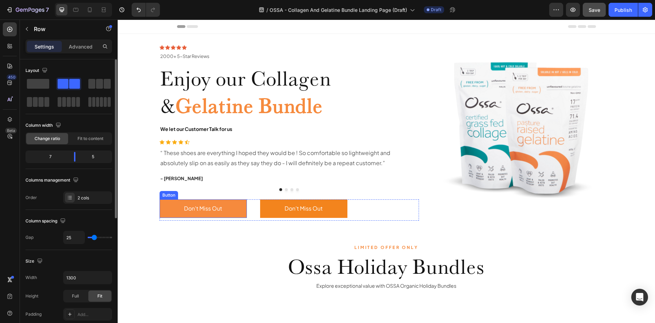
click at [168, 208] on button "Don’t Miss Out" at bounding box center [203, 208] width 87 height 19
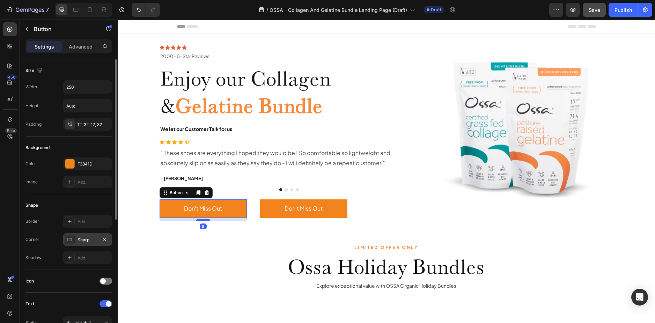
click at [81, 239] on div "Sharp" at bounding box center [87, 240] width 20 height 6
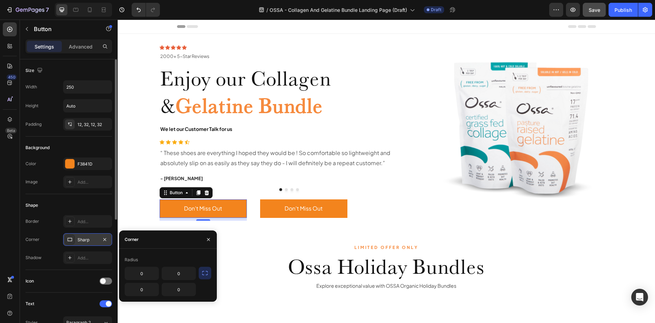
click at [73, 239] on div at bounding box center [70, 240] width 10 height 10
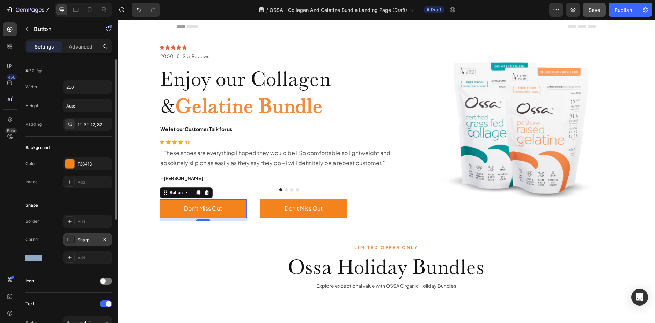
click at [73, 239] on div at bounding box center [70, 240] width 10 height 10
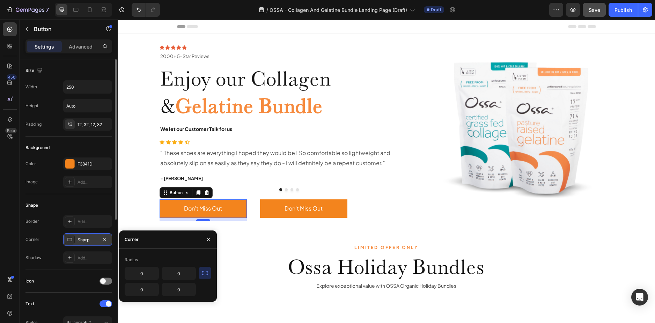
click at [88, 238] on div "Sharp" at bounding box center [87, 240] width 20 height 6
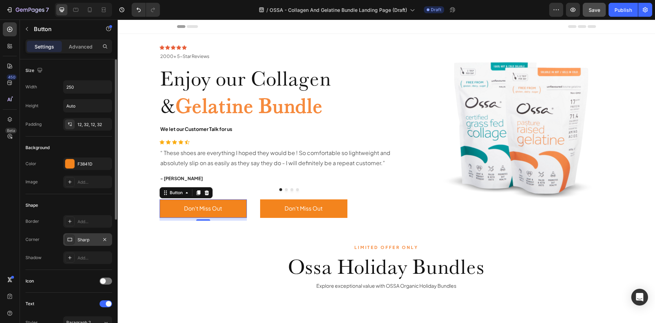
click at [69, 238] on icon at bounding box center [70, 240] width 6 height 6
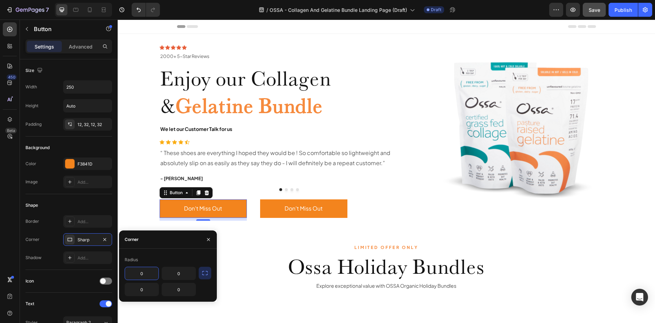
click at [207, 279] on button "button" at bounding box center [205, 273] width 13 height 13
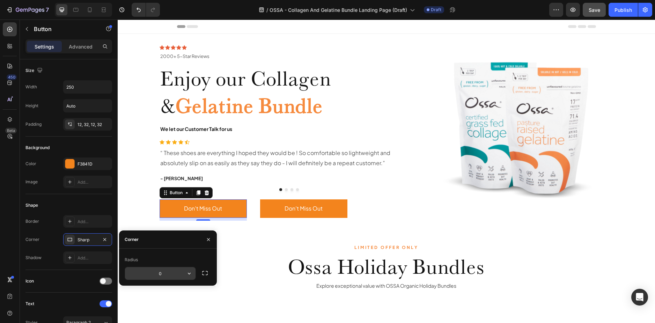
click at [176, 274] on input "0" at bounding box center [160, 273] width 71 height 13
click at [187, 274] on icon "button" at bounding box center [189, 273] width 7 height 7
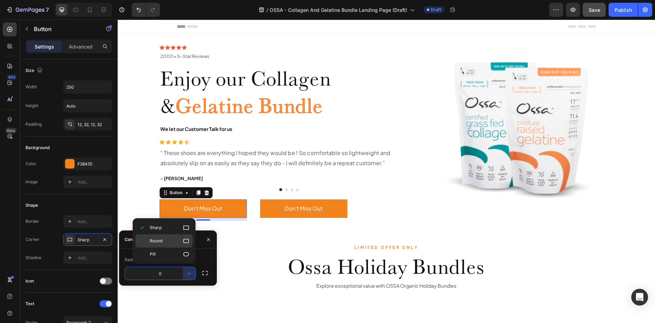
click at [185, 243] on icon at bounding box center [186, 241] width 6 height 4
type input "8"
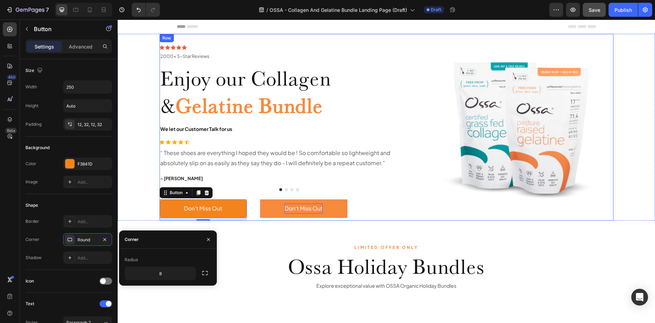
click at [284, 207] on div "Don’t Miss Out" at bounding box center [303, 209] width 38 height 10
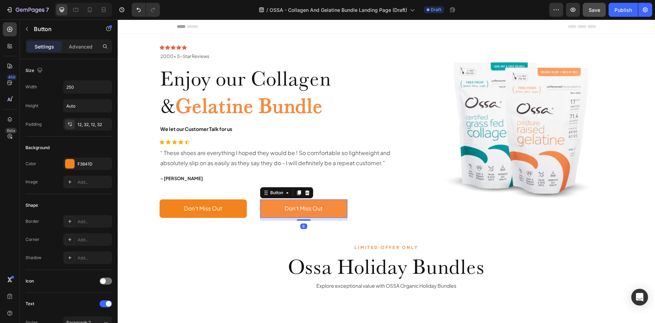
click at [273, 208] on button "Don’t Miss Out" at bounding box center [303, 208] width 87 height 19
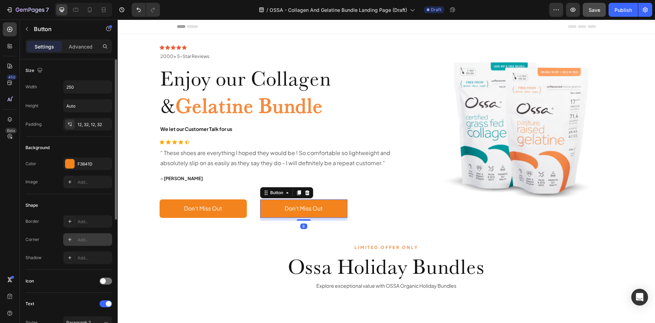
click at [97, 239] on div "Add..." at bounding box center [93, 240] width 33 height 6
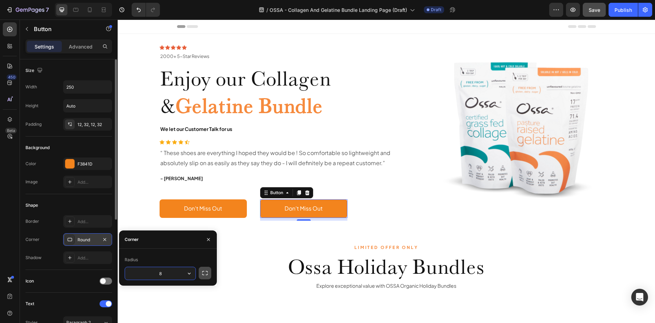
click at [209, 272] on button "button" at bounding box center [205, 273] width 13 height 13
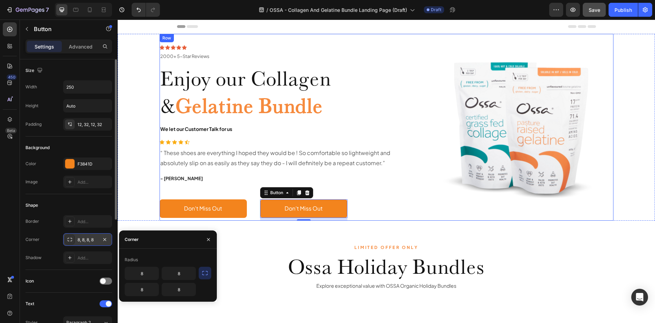
click at [362, 192] on div "Icon Icon Icon Icon Icon Icon List Hoz “ These shoes are everything I hoped the…" at bounding box center [290, 170] width 260 height 60
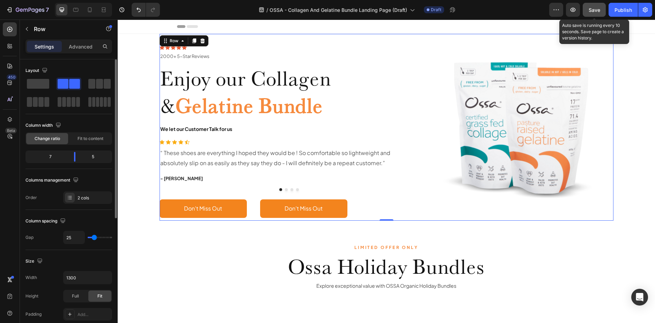
click at [600, 12] on span "Save" at bounding box center [595, 10] width 12 height 6
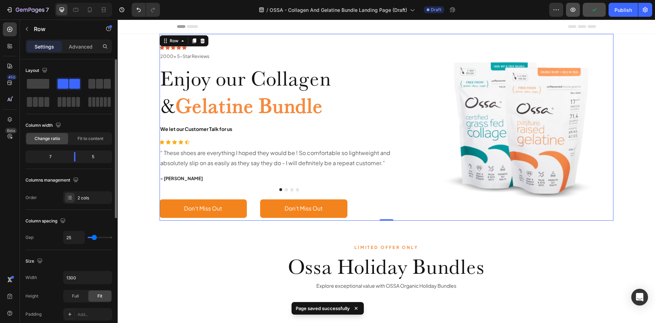
click at [577, 9] on button "button" at bounding box center [573, 10] width 14 height 14
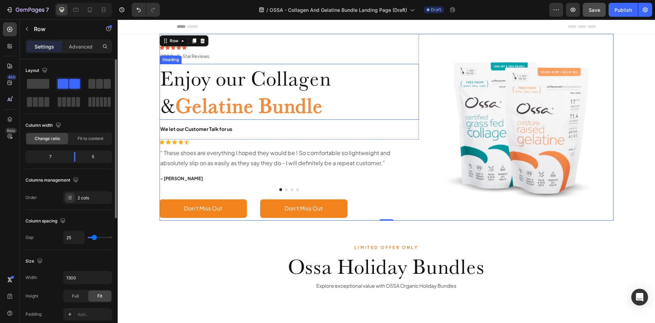
click at [240, 93] on strong "Gelatine Bundle" at bounding box center [249, 105] width 147 height 25
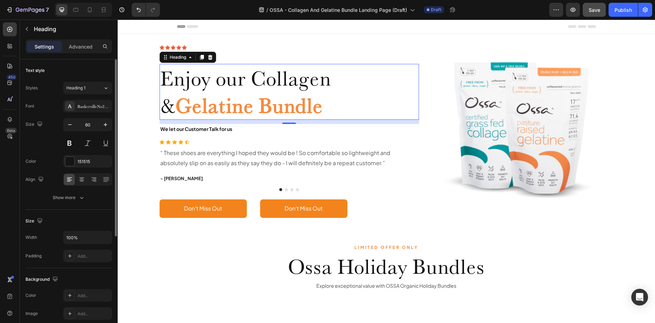
click at [76, 268] on div "Text style Styles Heading 1 Font BaskervilleNo2BT-Roman Size 60 Color 151515 Al…" at bounding box center [68, 297] width 87 height 58
click at [74, 199] on div "Show more" at bounding box center [69, 197] width 32 height 7
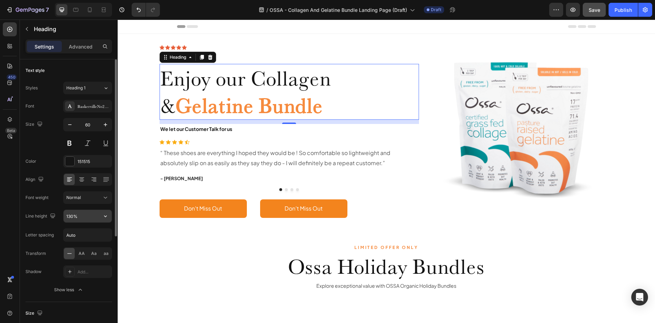
click at [97, 216] on input "130%" at bounding box center [88, 216] width 48 height 13
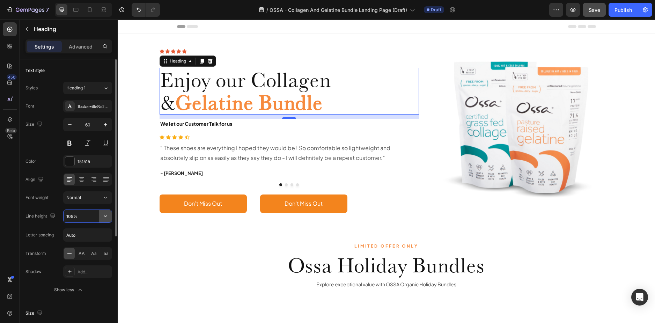
type input "110%"
click at [515, 202] on img at bounding box center [520, 126] width 185 height 185
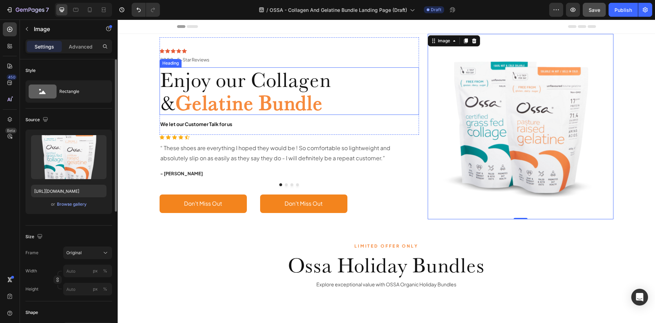
click at [331, 82] on span "Enjoy our Collagen &" at bounding box center [245, 91] width 171 height 48
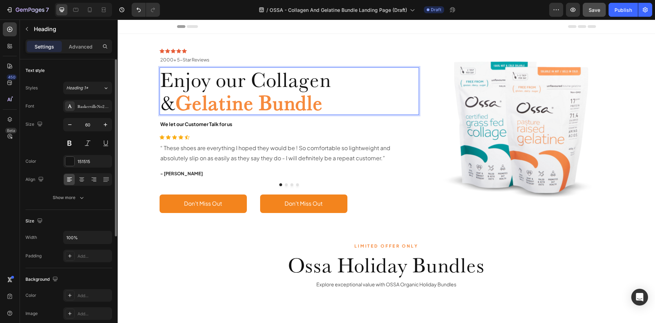
click at [331, 83] on span "Enjoy our Collagen &" at bounding box center [245, 91] width 171 height 48
click at [428, 142] on img at bounding box center [520, 126] width 185 height 185
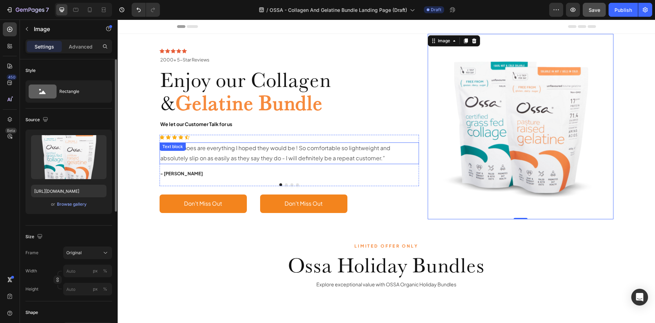
click at [274, 153] on p "“ These shoes are everything I hoped they would be ! So comfortable so lightwei…" at bounding box center [289, 153] width 258 height 20
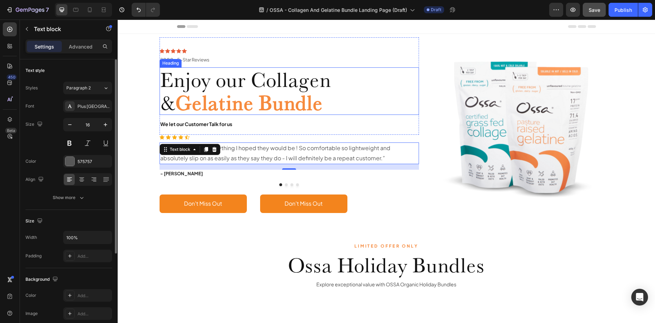
click at [266, 101] on strong "Gelatine Bundle" at bounding box center [249, 102] width 147 height 25
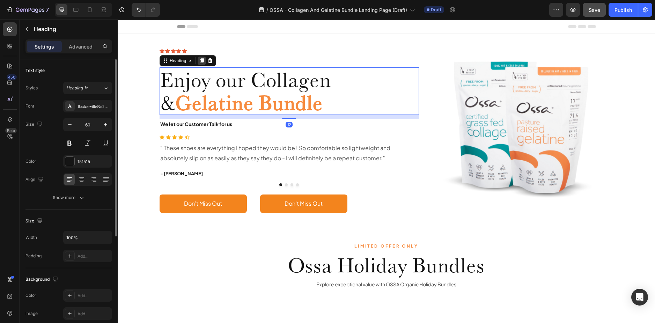
click at [199, 61] on icon at bounding box center [202, 61] width 6 height 6
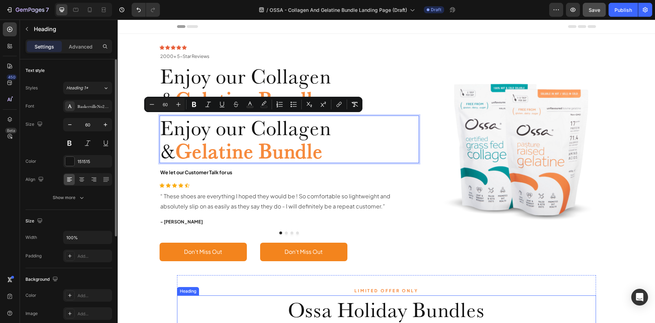
drag, startPoint x: 313, startPoint y: 136, endPoint x: 360, endPoint y: 296, distance: 166.1
click at [419, 187] on div "Icon Icon Icon Icon Icon Icon List 2000+ 5-Star Reviews Text Block Row 2000+ 5-…" at bounding box center [387, 149] width 454 height 230
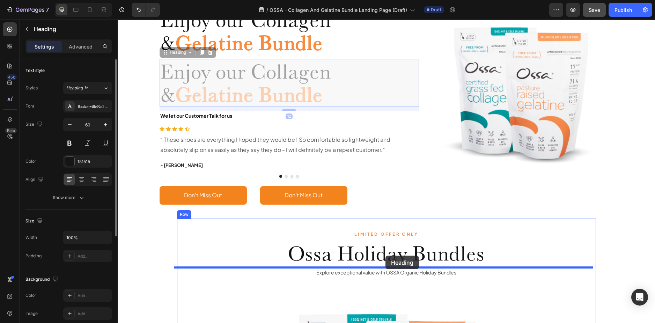
drag, startPoint x: 359, startPoint y: 142, endPoint x: 386, endPoint y: 258, distance: 118.7
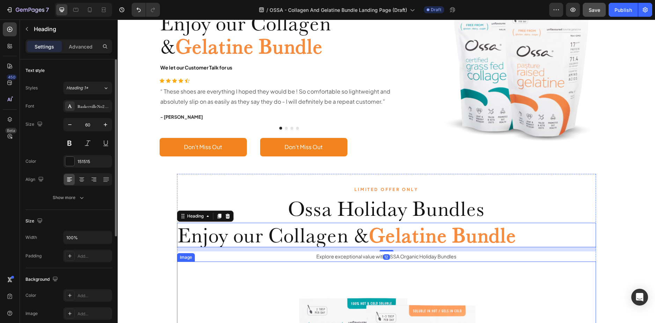
scroll to position [60, 0]
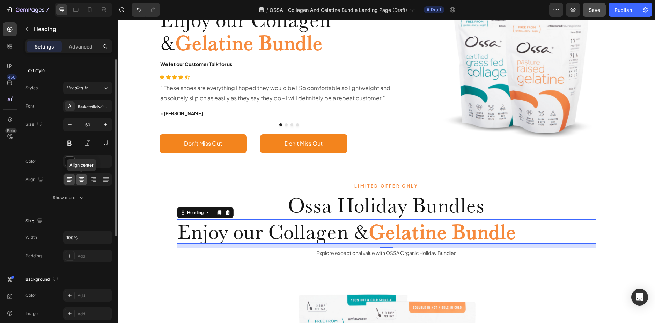
click at [81, 183] on div at bounding box center [81, 179] width 11 height 11
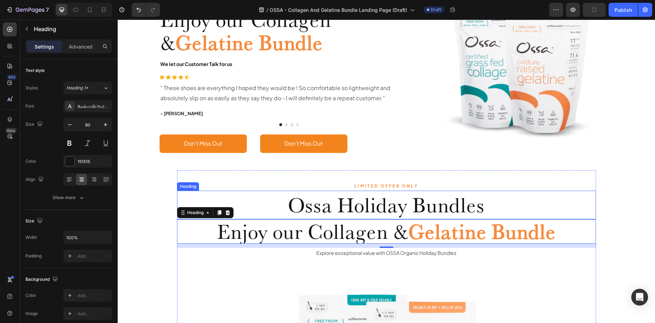
click at [410, 207] on h2 "Ossa Holiday Bundles" at bounding box center [386, 205] width 419 height 29
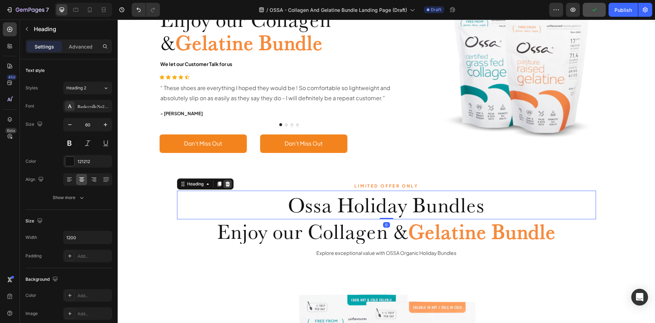
click at [225, 183] on icon at bounding box center [227, 184] width 5 height 5
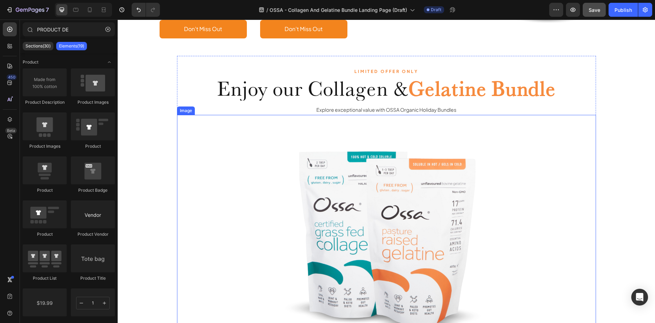
scroll to position [195, 0]
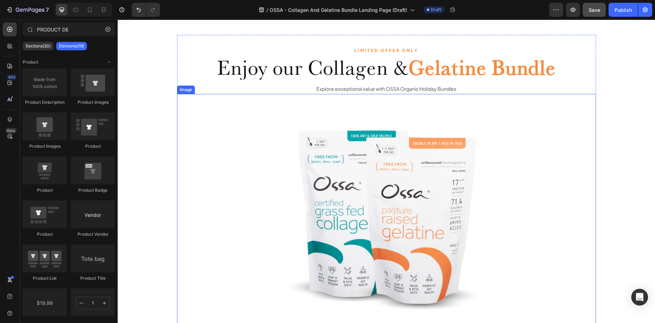
click at [464, 133] on img at bounding box center [386, 216] width 244 height 244
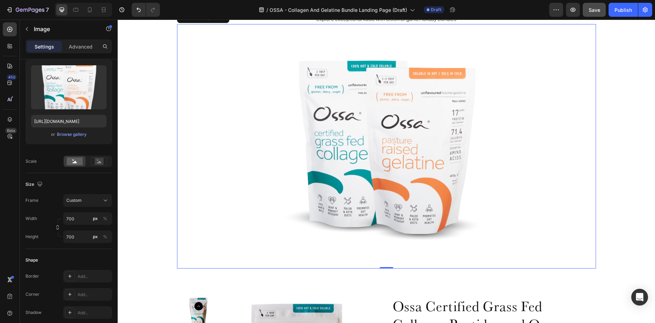
scroll to position [230, 0]
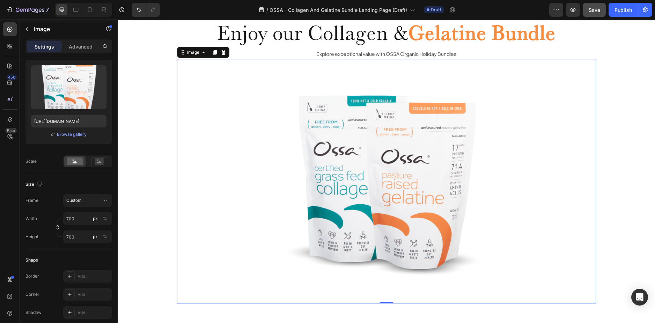
click at [197, 80] on div "Image 0" at bounding box center [386, 181] width 419 height 244
click at [201, 55] on icon at bounding box center [204, 53] width 6 height 6
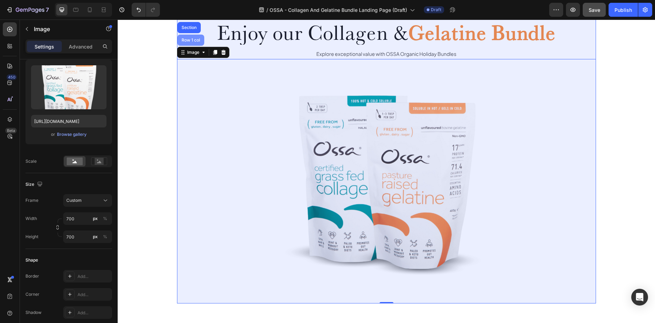
click at [194, 42] on div "Row 1 col" at bounding box center [190, 40] width 21 height 4
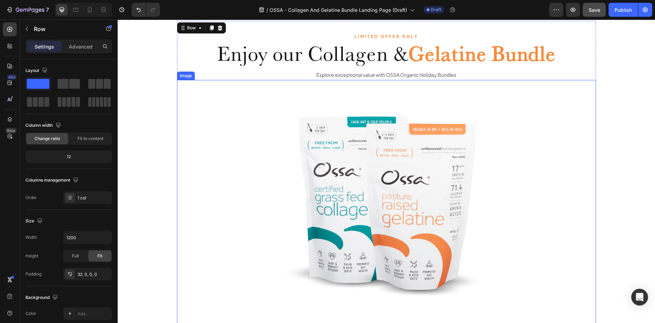
scroll to position [221, 0]
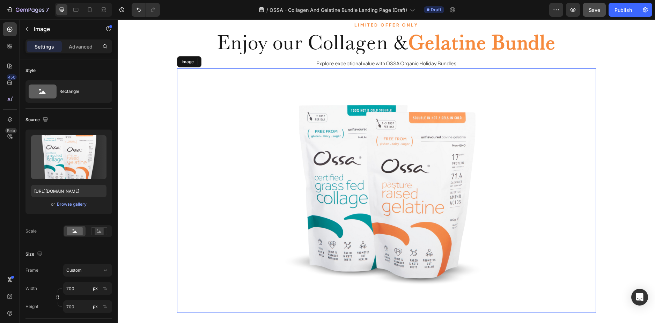
click at [221, 110] on div "Image" at bounding box center [386, 190] width 419 height 244
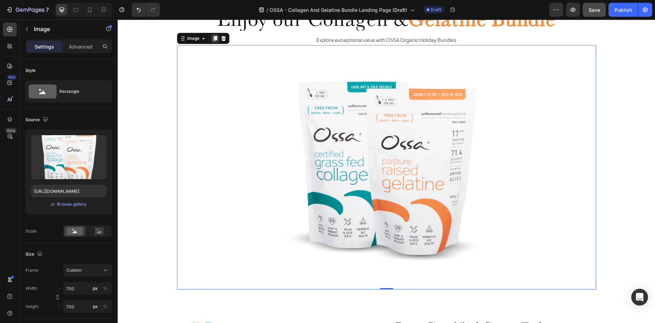
click at [213, 39] on icon at bounding box center [215, 38] width 4 height 5
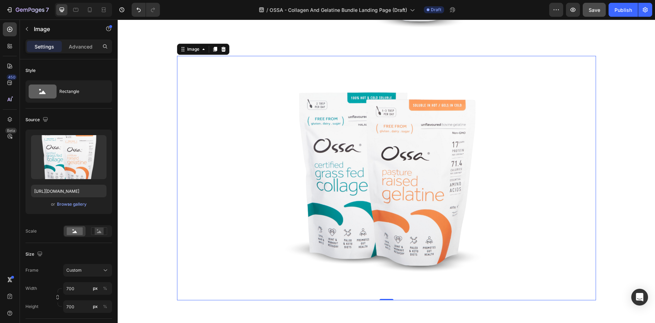
click at [207, 127] on div "Image 0" at bounding box center [386, 178] width 419 height 244
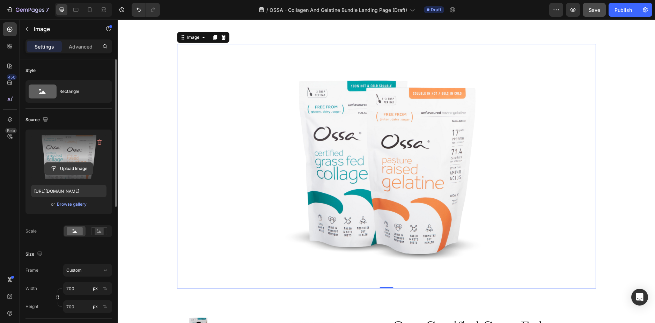
click at [68, 169] on input "file" at bounding box center [69, 169] width 48 height 12
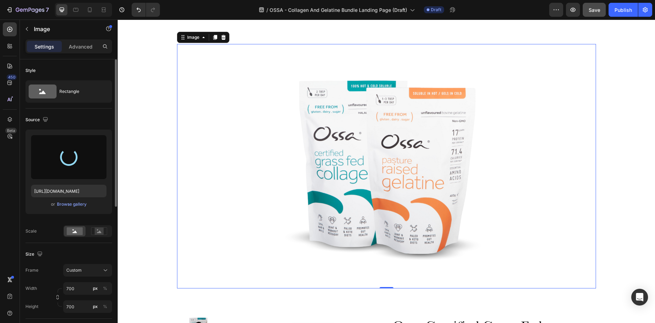
type input "[URL][DOMAIN_NAME]"
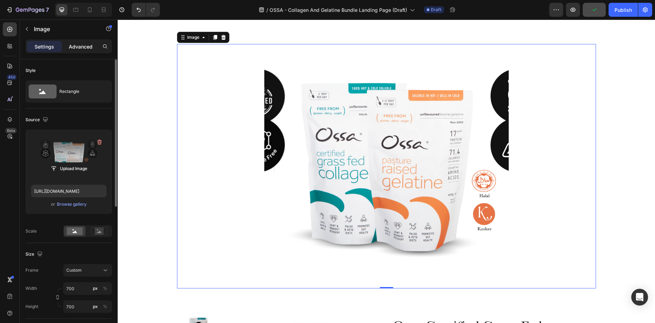
click at [83, 51] on div "Advanced" at bounding box center [80, 46] width 35 height 11
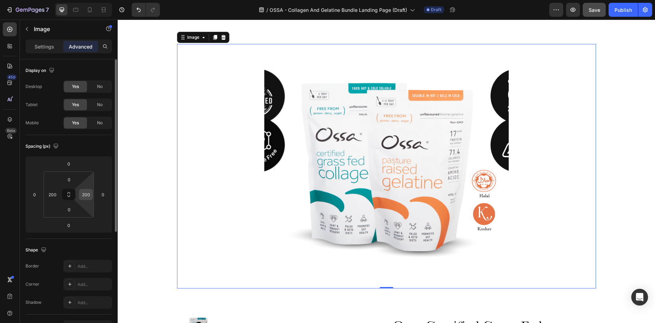
click at [83, 195] on input "200" at bounding box center [86, 194] width 10 height 10
type input "0"
click at [52, 195] on input "200" at bounding box center [52, 194] width 10 height 10
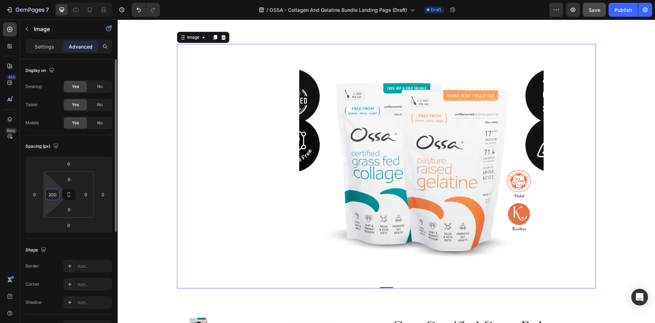
type input "0"
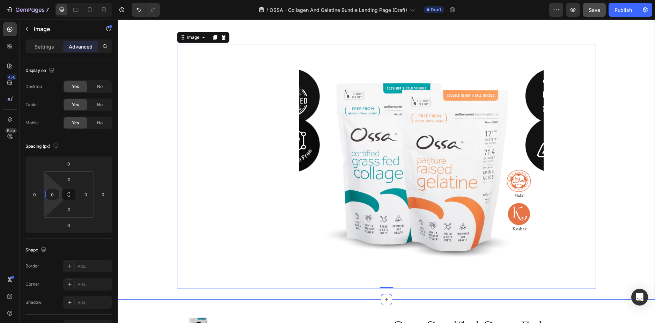
click at [128, 193] on div "LIMITED OFFER ONLY Text Block Enjoy our Collagen & Gelatine Bundle Heading Expl…" at bounding box center [386, 15] width 537 height 548
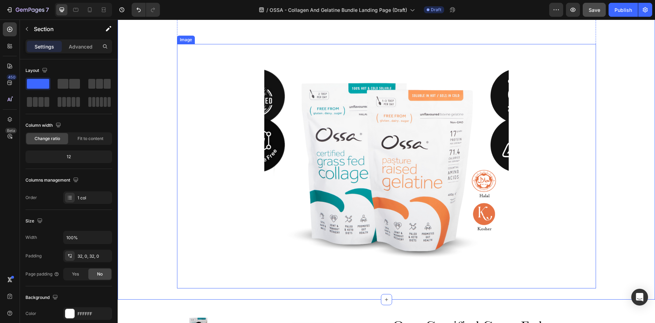
click at [252, 134] on div at bounding box center [386, 166] width 419 height 244
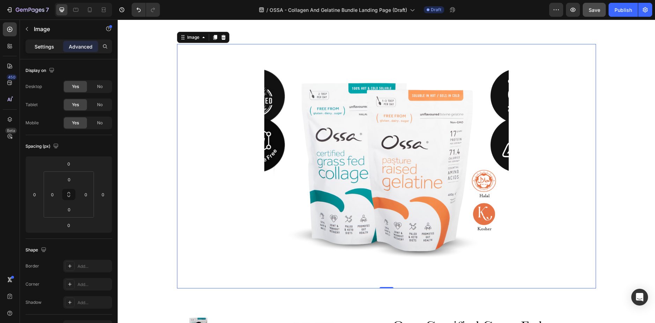
click at [44, 40] on div "Settings Advanced" at bounding box center [68, 46] width 87 height 14
click at [43, 44] on p "Settings" at bounding box center [45, 46] width 20 height 7
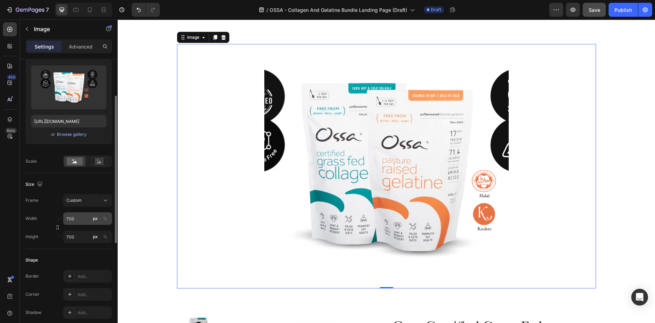
scroll to position [105, 0]
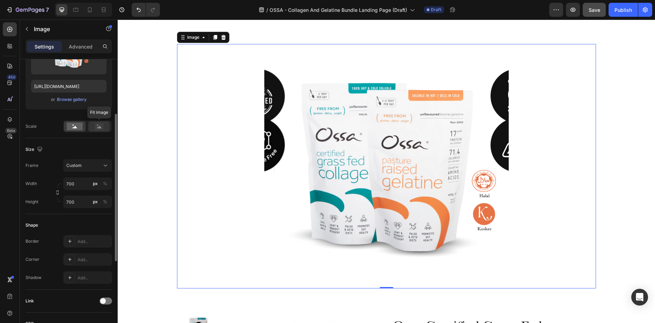
click at [95, 126] on rect at bounding box center [99, 126] width 9 height 7
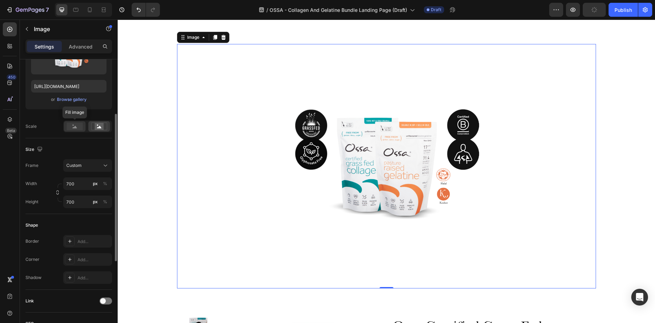
click at [80, 127] on rect at bounding box center [75, 127] width 16 height 8
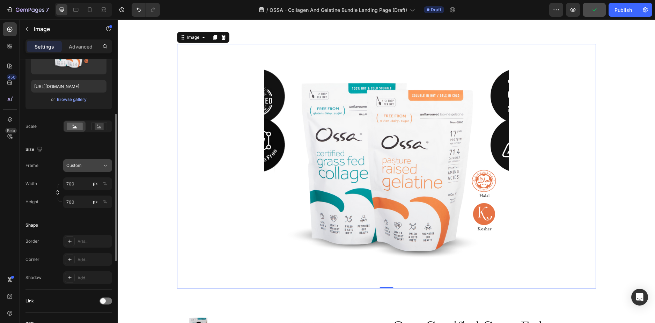
click at [80, 165] on span "Custom" at bounding box center [73, 165] width 15 height 6
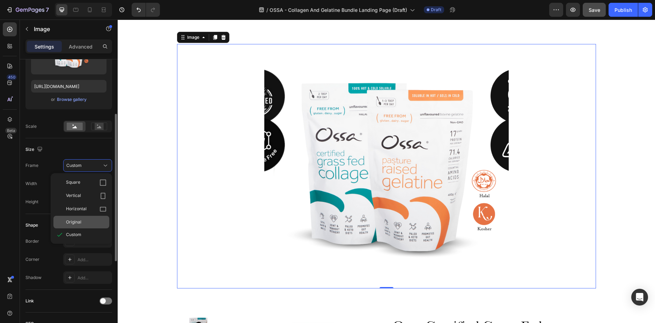
click at [84, 220] on div "Original" at bounding box center [86, 222] width 40 height 6
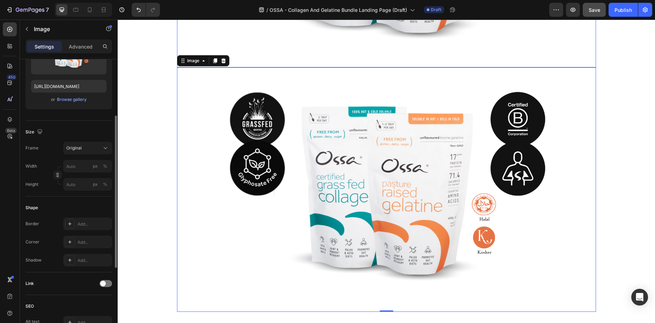
scroll to position [467, 0]
click at [193, 116] on img at bounding box center [386, 189] width 419 height 244
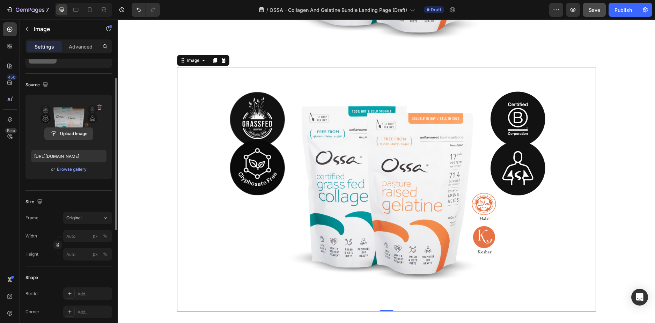
click at [69, 132] on input "file" at bounding box center [69, 134] width 48 height 12
type input "[URL][DOMAIN_NAME]"
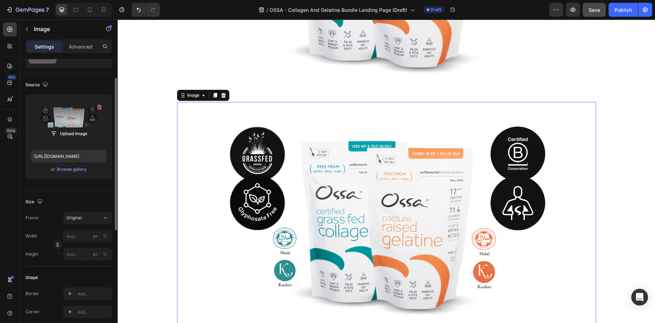
scroll to position [467, 0]
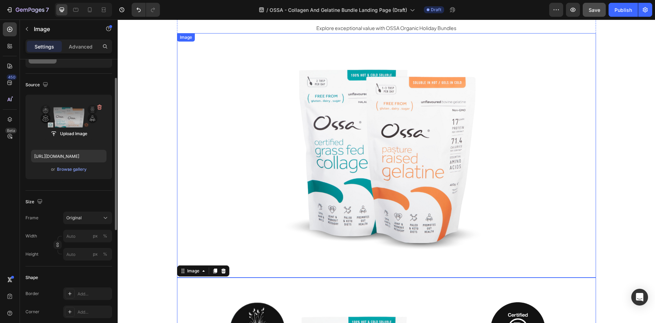
click at [247, 161] on div at bounding box center [386, 155] width 279 height 244
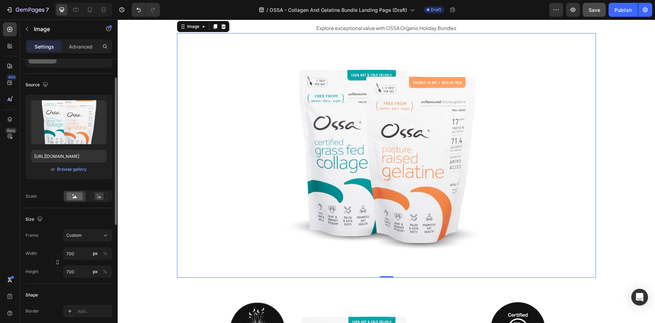
scroll to position [156, 0]
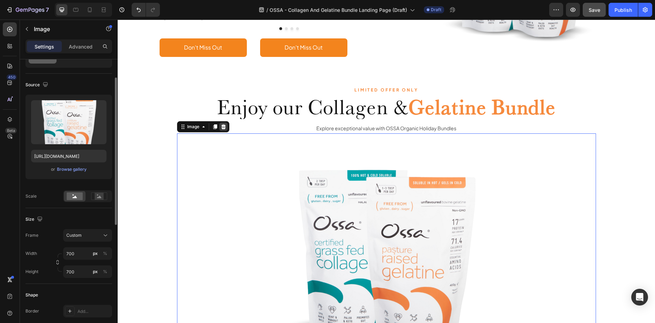
click at [221, 127] on icon at bounding box center [223, 126] width 5 height 5
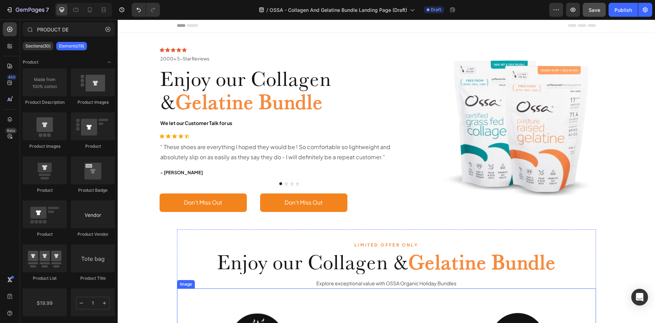
scroll to position [0, 0]
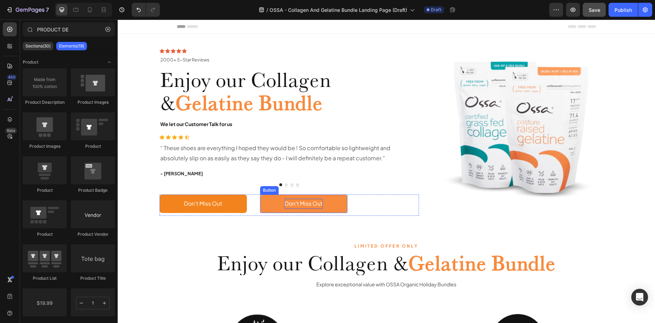
click at [284, 202] on div "Don’t Miss Out" at bounding box center [303, 204] width 38 height 10
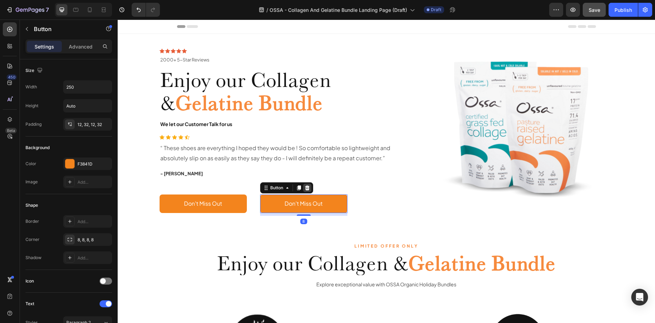
click at [306, 188] on icon at bounding box center [307, 188] width 6 height 6
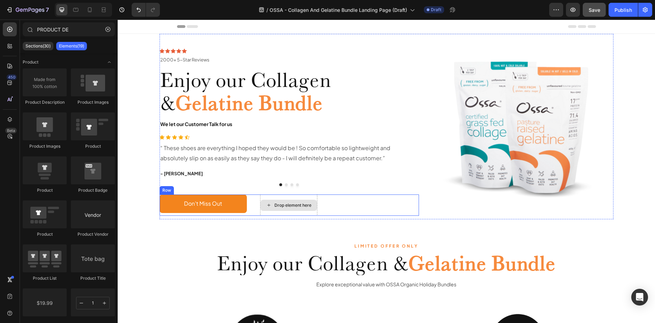
click at [260, 201] on div "Drop element here" at bounding box center [288, 205] width 57 height 11
click at [252, 202] on div "Don’t Miss Out Button Drop element here Row" at bounding box center [290, 204] width 260 height 21
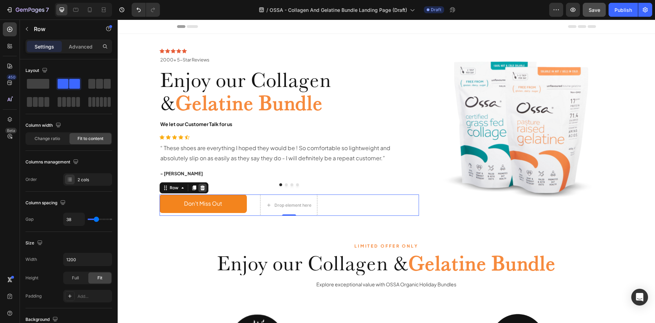
click at [202, 187] on icon at bounding box center [203, 188] width 6 height 6
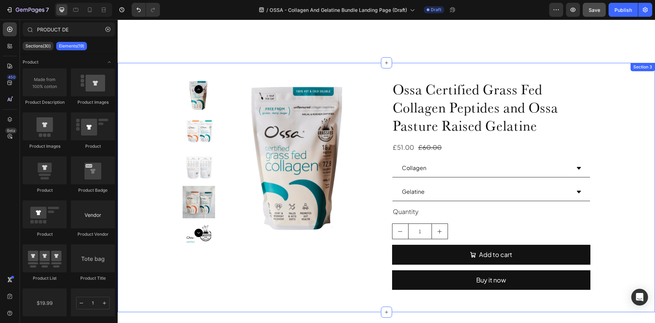
scroll to position [733, 0]
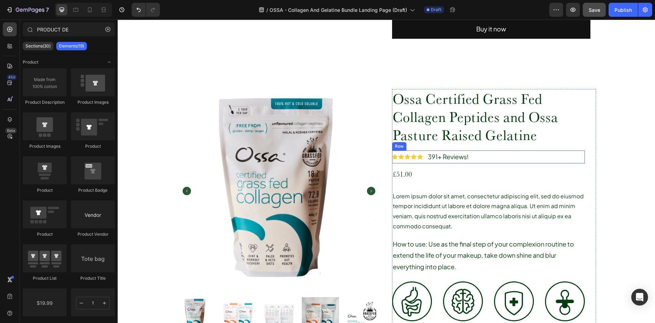
click at [476, 158] on div "Icon Icon Icon Icon Icon Icon List 391+ Reviews! Text Block Row" at bounding box center [488, 156] width 193 height 13
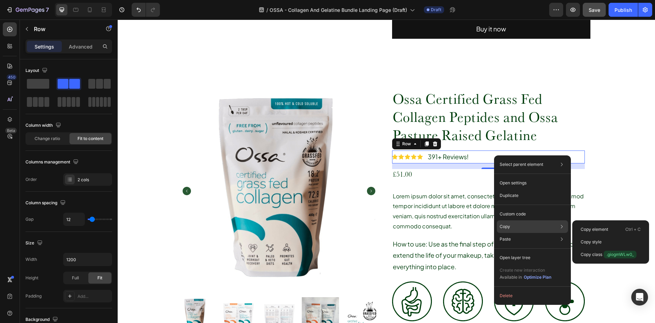
click at [514, 225] on div "Copy Copy element Ctrl + C Copy style Copy class .giogmWLw0_" at bounding box center [532, 226] width 71 height 13
click at [583, 236] on div "Copy element Ctrl + C" at bounding box center [610, 242] width 71 height 13
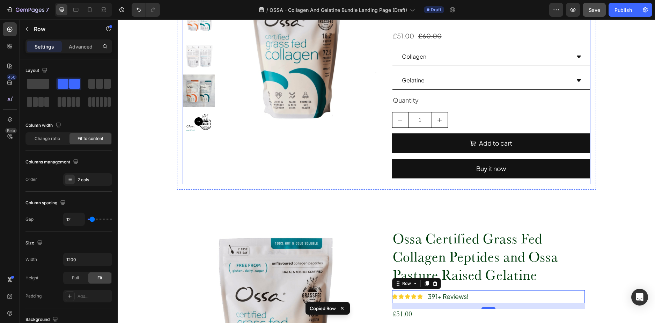
scroll to position [454, 0]
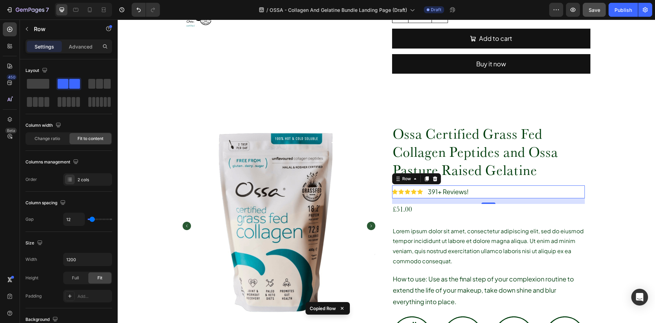
click at [483, 194] on div "Icon Icon Icon Icon Icon Icon List 391+ Reviews! Text Block Row 16" at bounding box center [488, 191] width 193 height 13
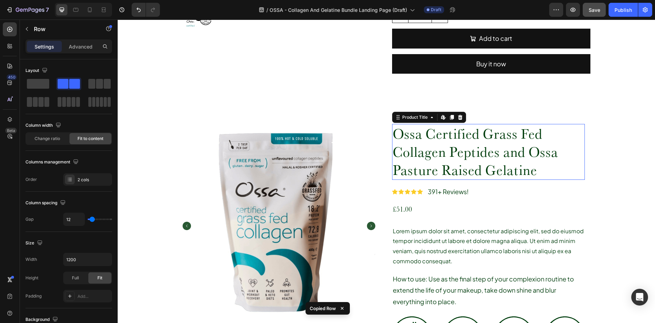
click at [481, 173] on h1 "Ossa Certified Grass Fed Collagen Peptides and Ossa Pasture Raised Gelatine" at bounding box center [488, 152] width 193 height 56
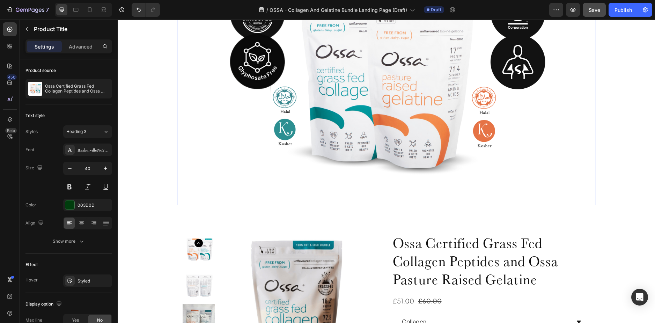
scroll to position [468, 0]
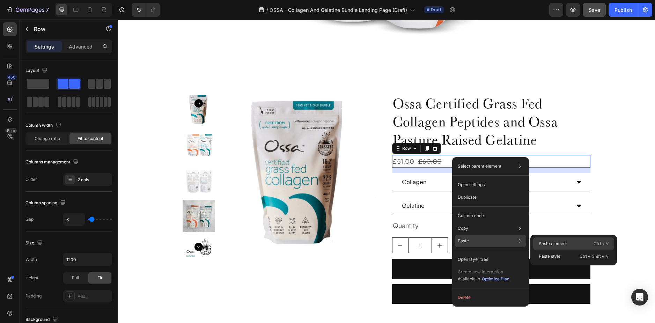
click at [544, 242] on p "Paste element" at bounding box center [553, 244] width 28 height 6
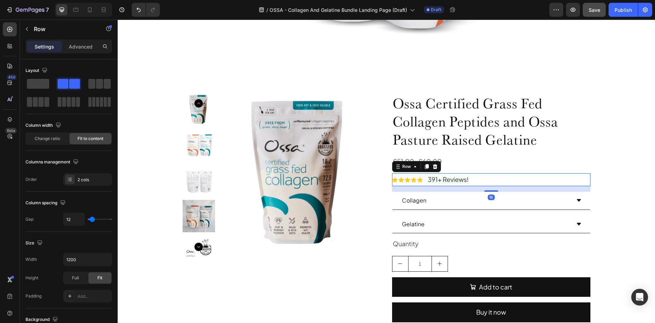
scroll to position [35, 0]
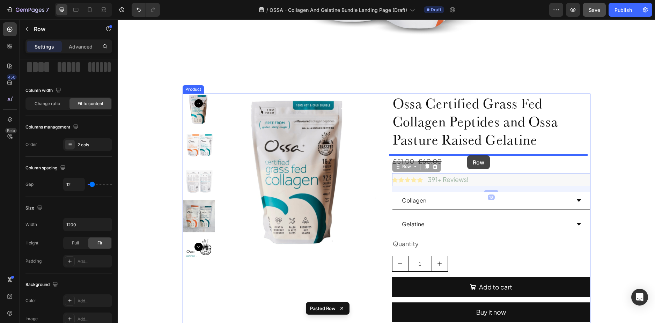
drag, startPoint x: 471, startPoint y: 182, endPoint x: 467, endPoint y: 155, distance: 27.2
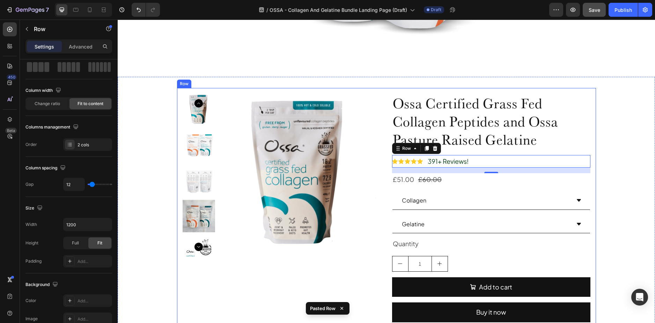
click at [592, 139] on div "Product Images Ossa Certified Grass Fed Collagen Peptides and Ossa Pasture Rais…" at bounding box center [386, 210] width 419 height 245
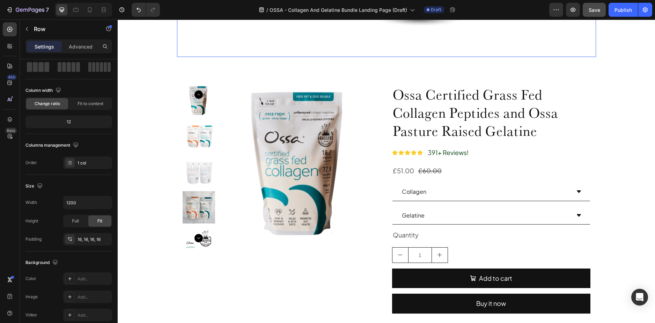
scroll to position [450, 0]
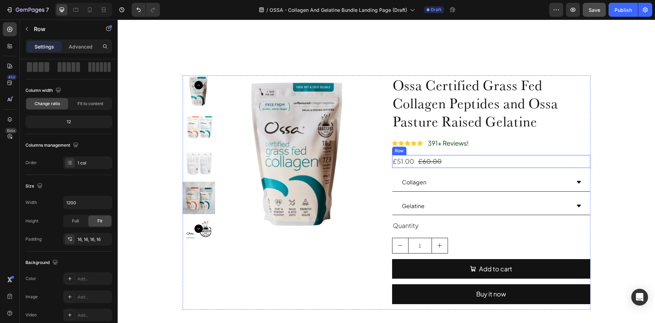
click at [446, 157] on div "£51.00 Product Price Product Price £60.00 Product Price Product Price Row" at bounding box center [491, 161] width 198 height 13
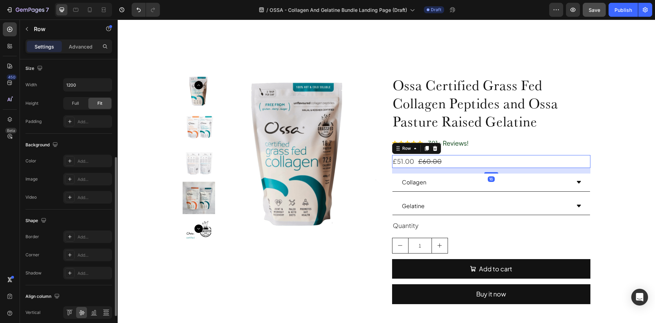
scroll to position [222, 0]
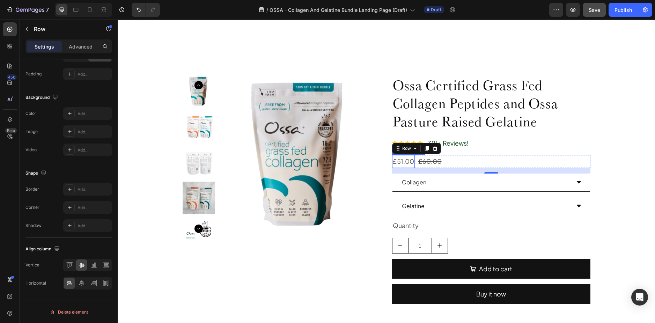
click at [408, 159] on div "£51.00" at bounding box center [403, 161] width 23 height 13
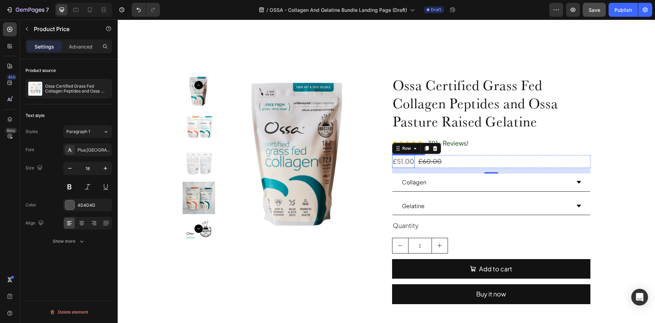
scroll to position [0, 0]
